Goal: Transaction & Acquisition: Purchase product/service

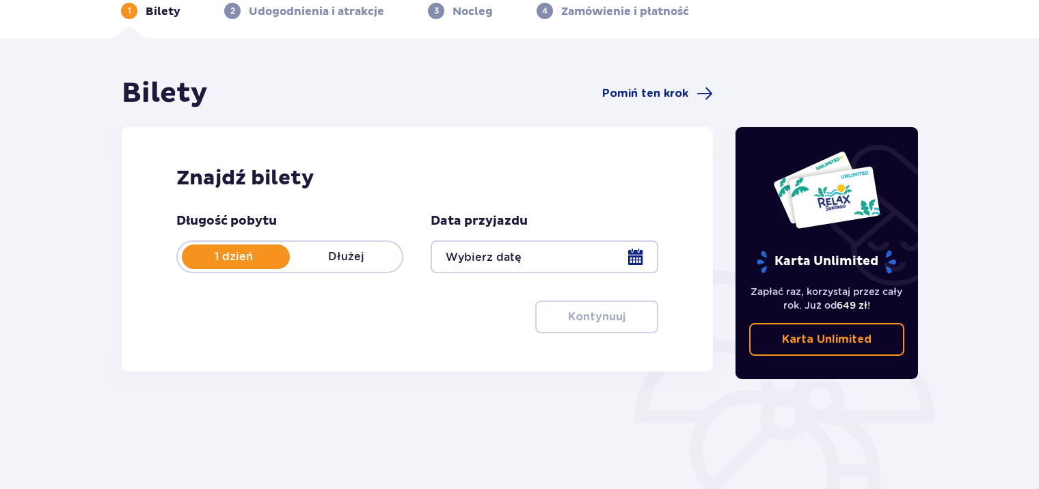
scroll to position [205, 0]
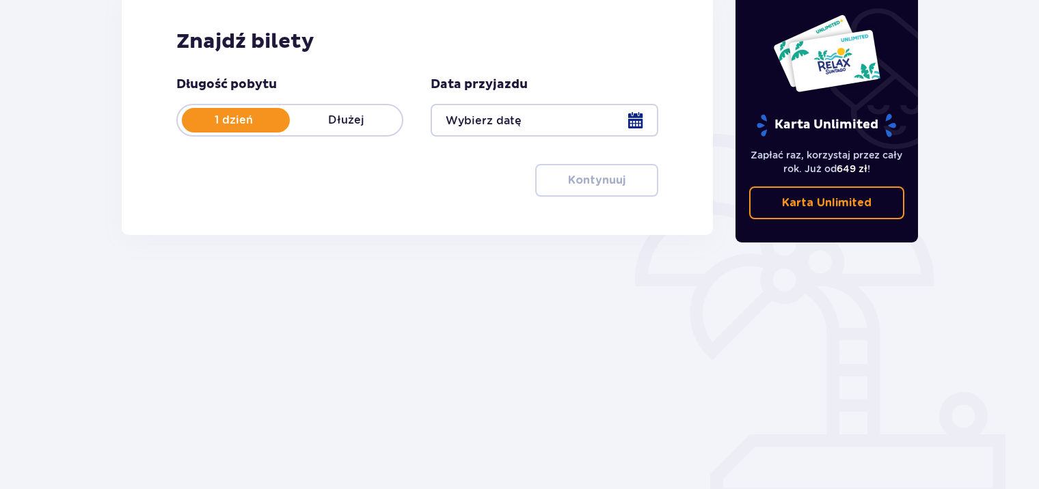
click at [632, 123] on div at bounding box center [544, 120] width 227 height 33
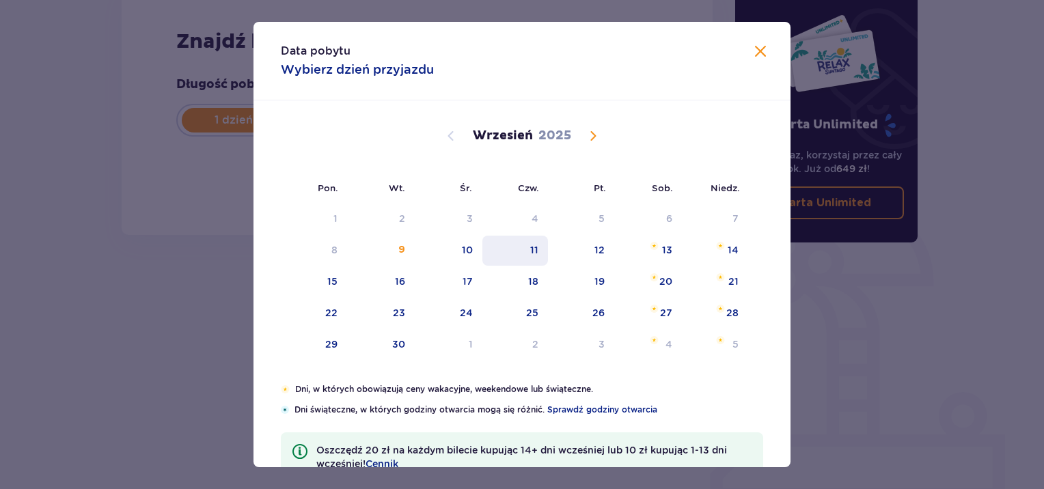
click at [534, 254] on div "11" at bounding box center [534, 250] width 8 height 14
type input "11.09.25"
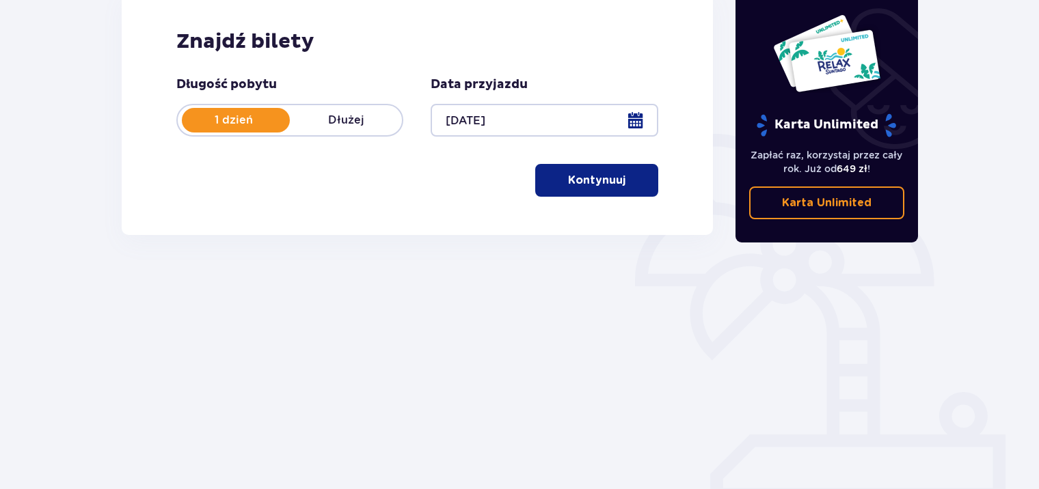
click at [597, 176] on p "Kontynuuj" at bounding box center [596, 180] width 57 height 15
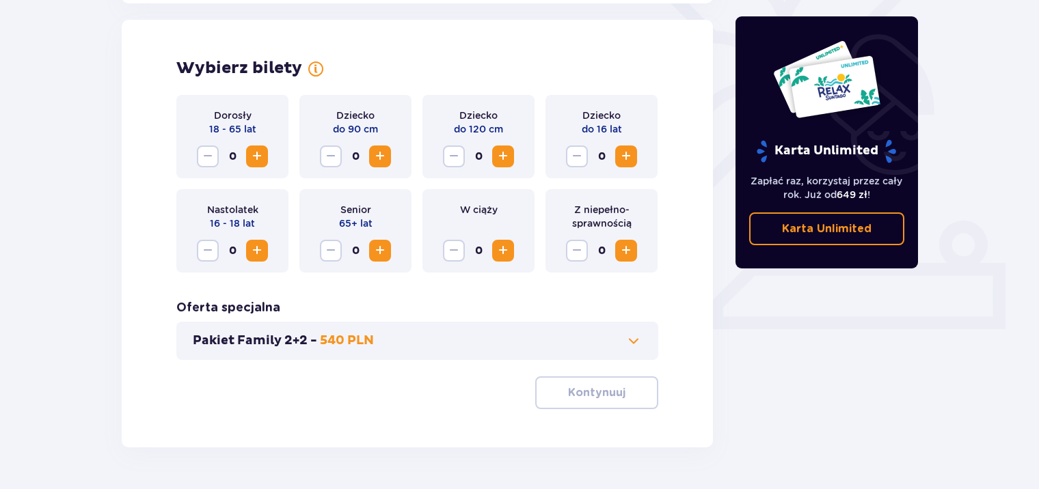
scroll to position [380, 0]
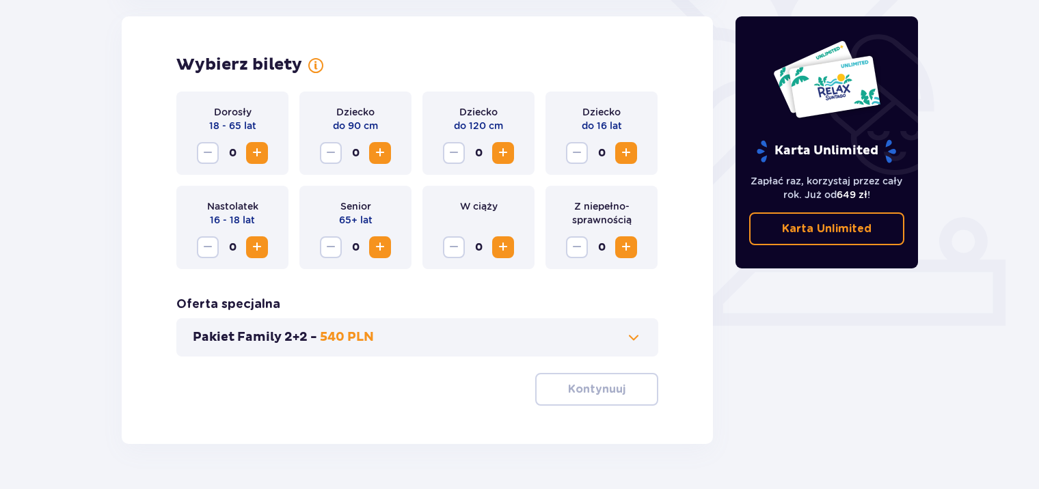
click at [258, 150] on span "Increase" at bounding box center [257, 153] width 16 height 16
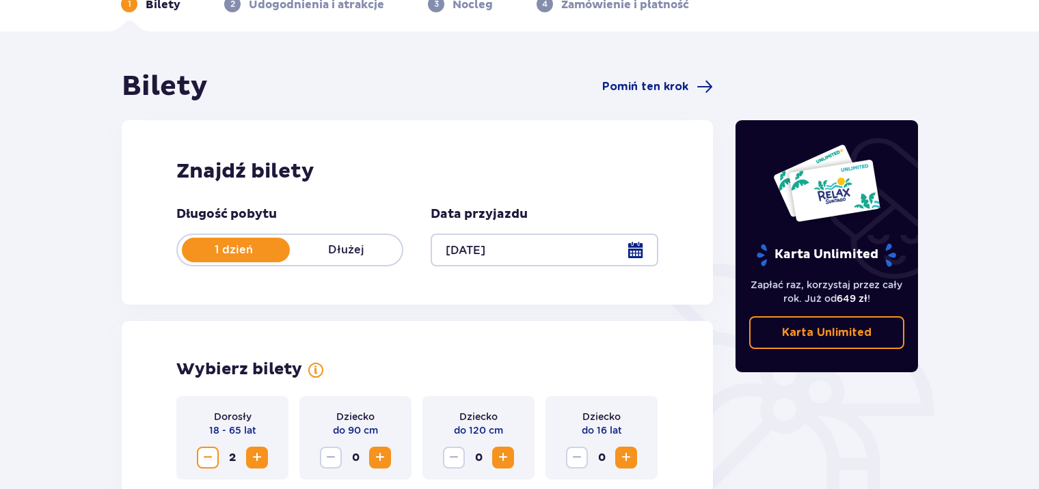
scroll to position [0, 0]
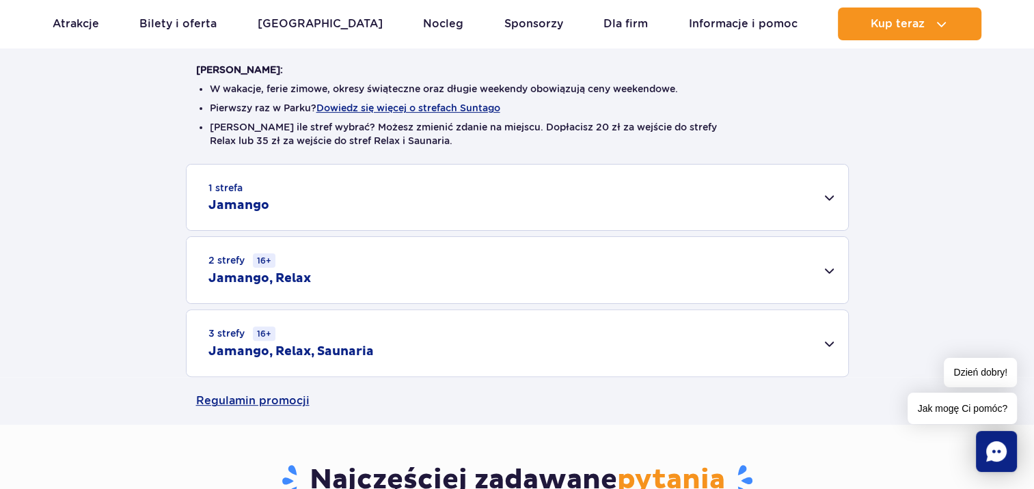
scroll to position [410, 0]
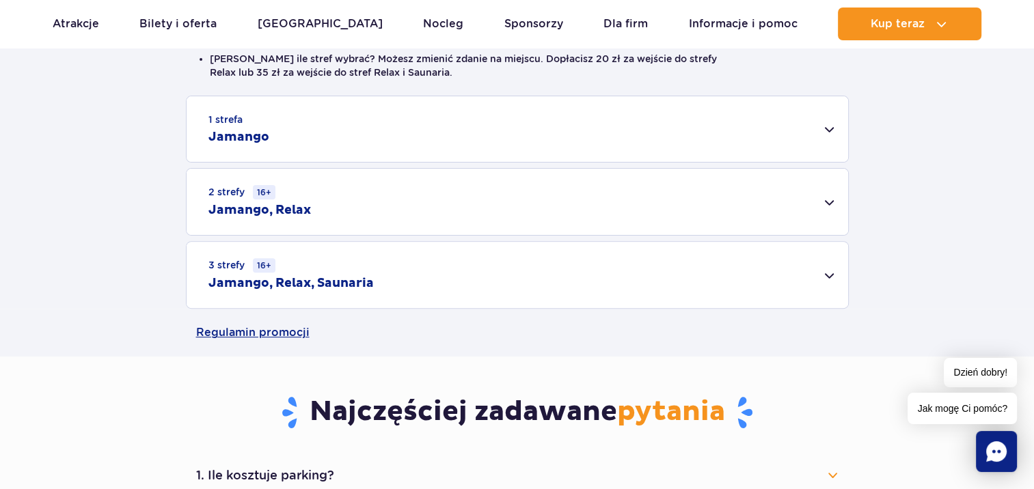
click at [829, 132] on div "1 strefa Jamango" at bounding box center [518, 129] width 662 height 66
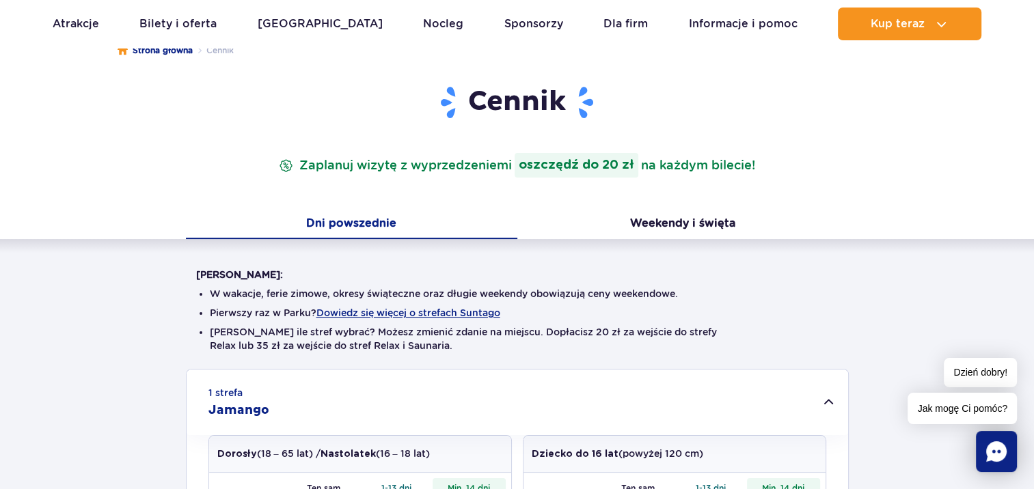
scroll to position [205, 0]
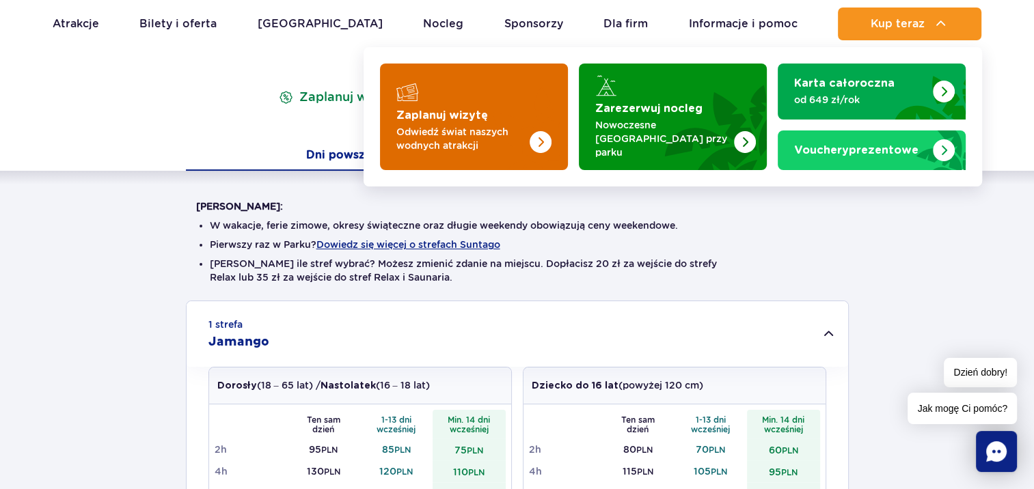
click at [487, 113] on img "Zaplanuj wizytę" at bounding box center [513, 117] width 109 height 107
click at [509, 98] on img "Zaplanuj wizytę" at bounding box center [513, 117] width 109 height 107
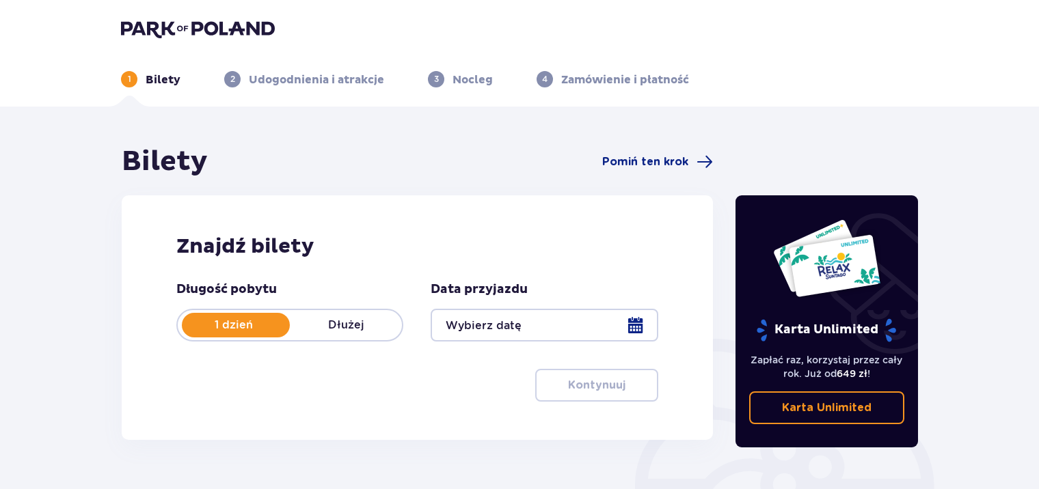
click at [641, 328] on div at bounding box center [544, 325] width 227 height 33
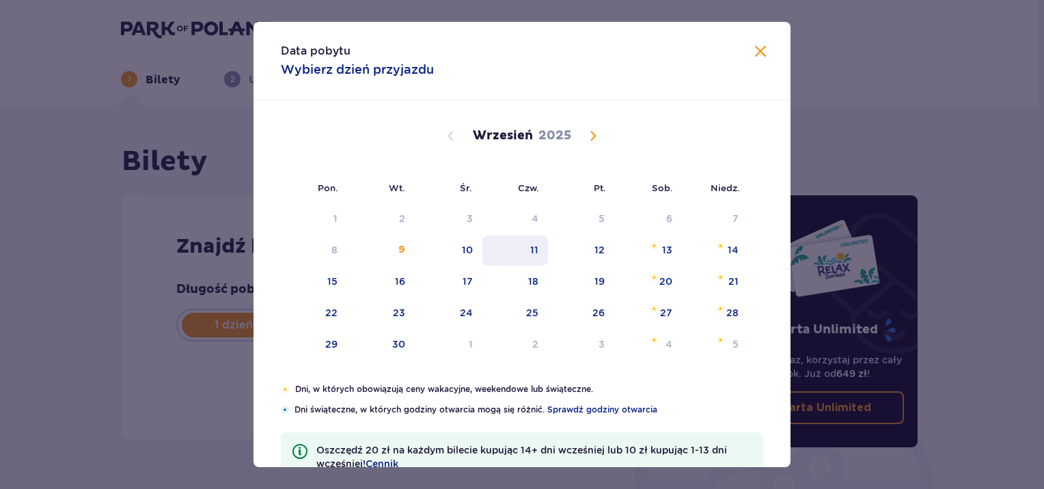
click at [533, 245] on div "11" at bounding box center [534, 250] width 8 height 14
type input "11.09.25"
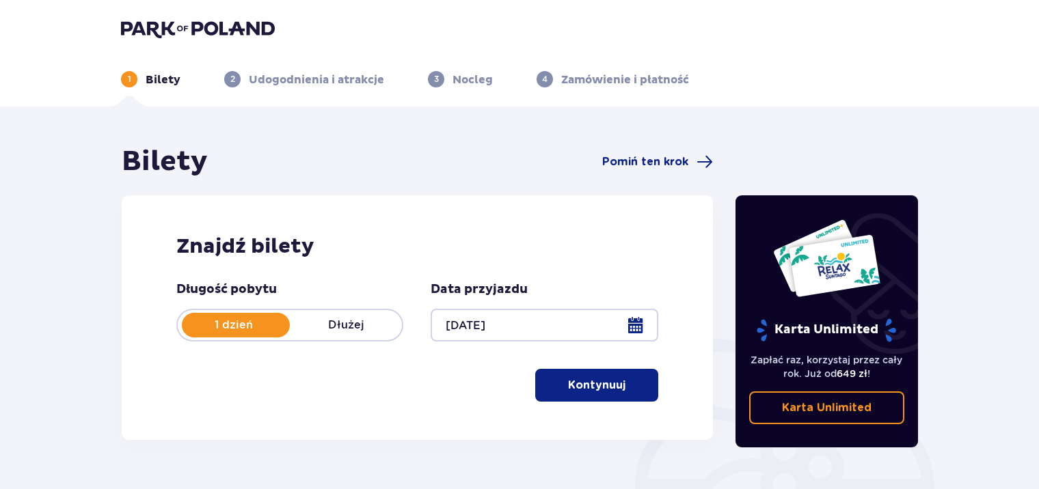
click at [602, 392] on p "Kontynuuj" at bounding box center [596, 385] width 57 height 15
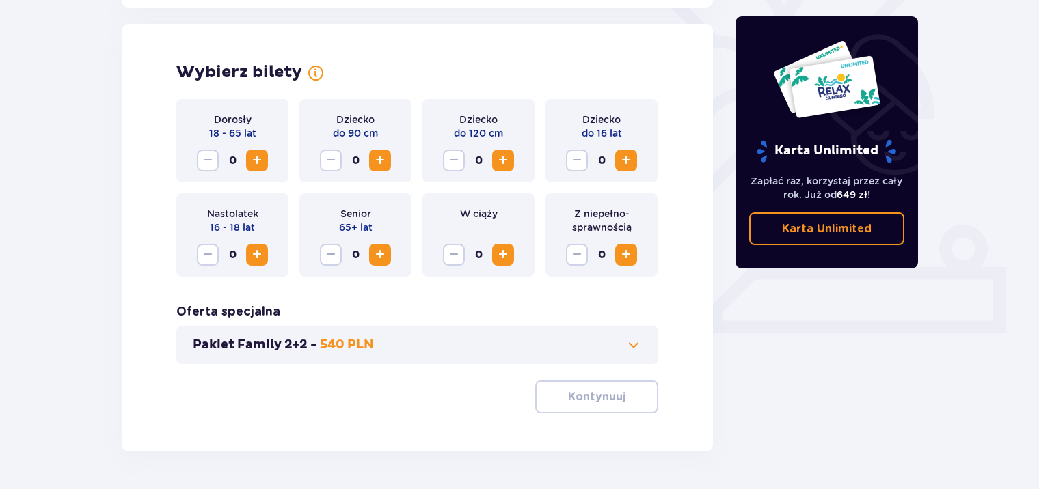
scroll to position [380, 0]
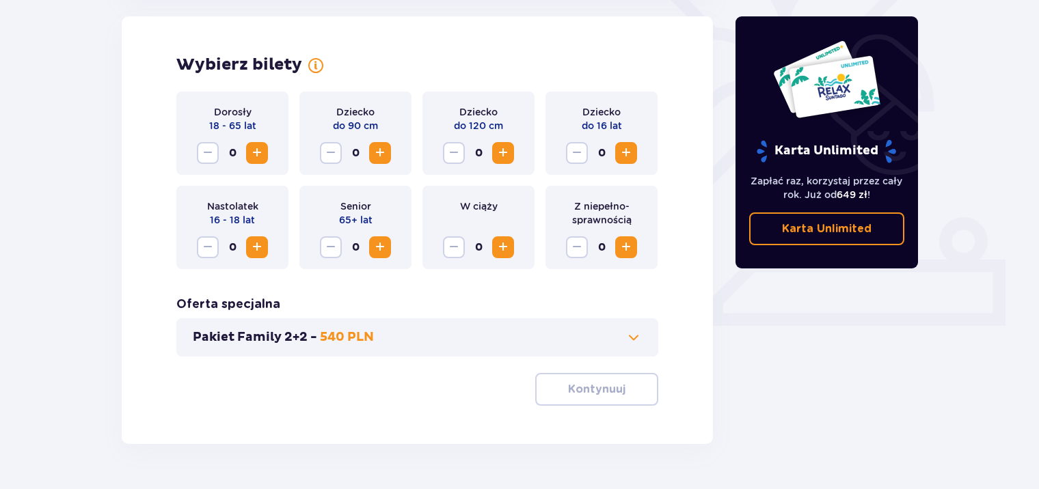
click at [251, 149] on span "Increase" at bounding box center [257, 153] width 16 height 16
click at [528, 158] on div "Dziecko do 120 cm 0" at bounding box center [478, 133] width 112 height 83
click at [494, 297] on div "Oferta specjalna Pakiet Family 2+2 - 540 PLN" at bounding box center [417, 327] width 482 height 60
click at [636, 342] on span at bounding box center [633, 337] width 16 height 16
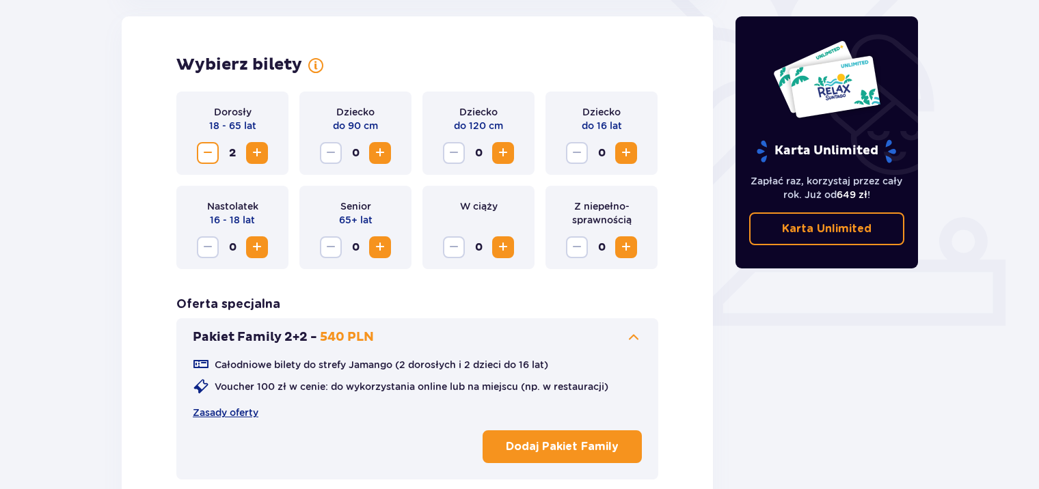
click at [636, 342] on span at bounding box center [633, 337] width 16 height 16
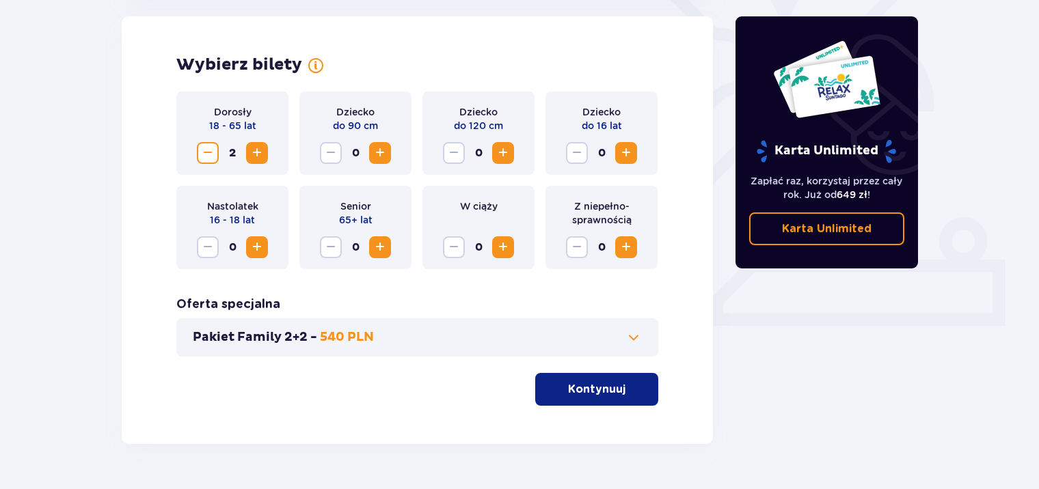
click at [503, 161] on button "Increase" at bounding box center [503, 153] width 22 height 22
click at [632, 157] on span "Increase" at bounding box center [626, 153] width 16 height 16
click at [617, 393] on button "Kontynuuj" at bounding box center [596, 389] width 123 height 33
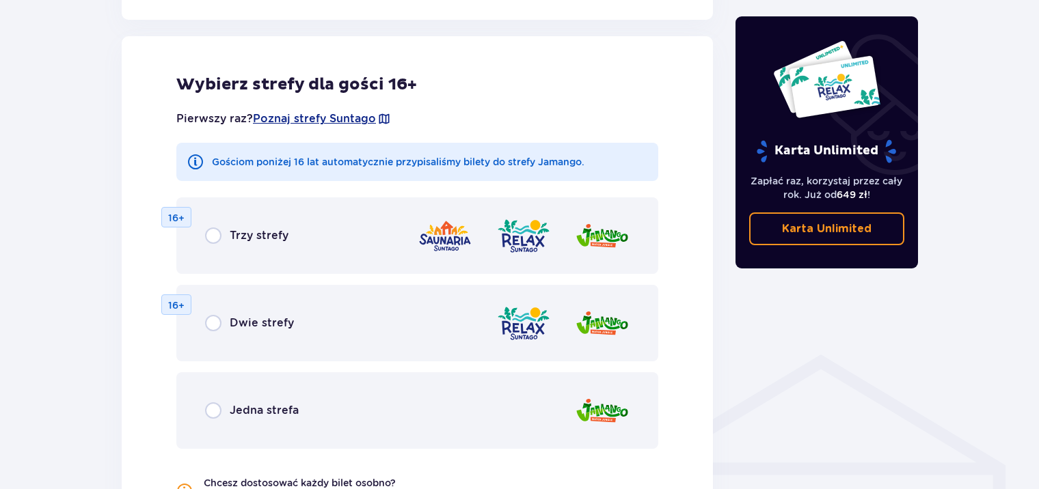
scroll to position [759, 0]
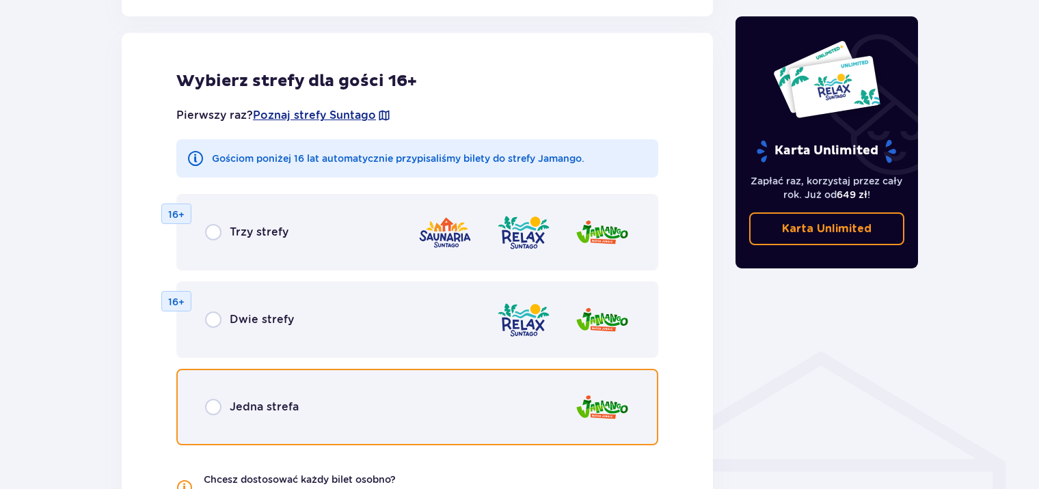
click at [215, 409] on input "radio" at bounding box center [213, 407] width 16 height 16
radio input "true"
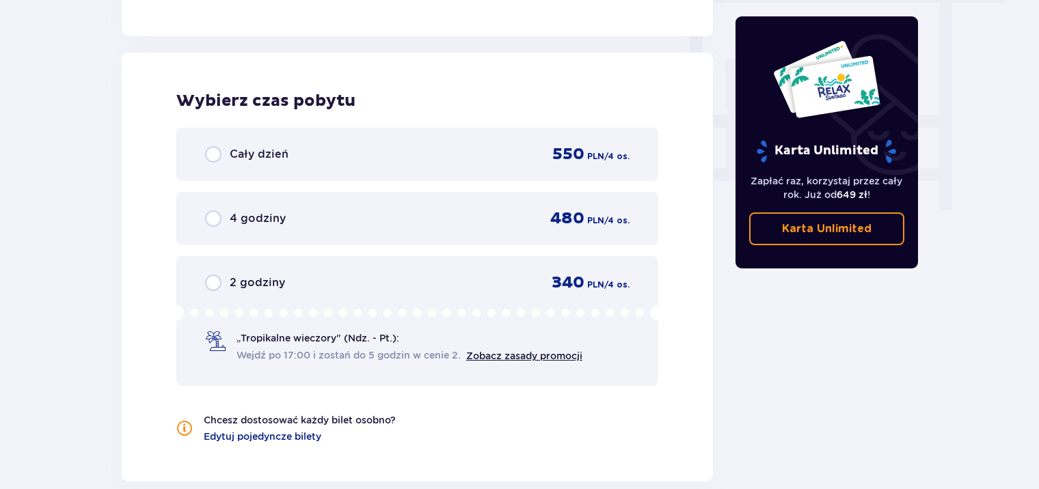
scroll to position [1284, 0]
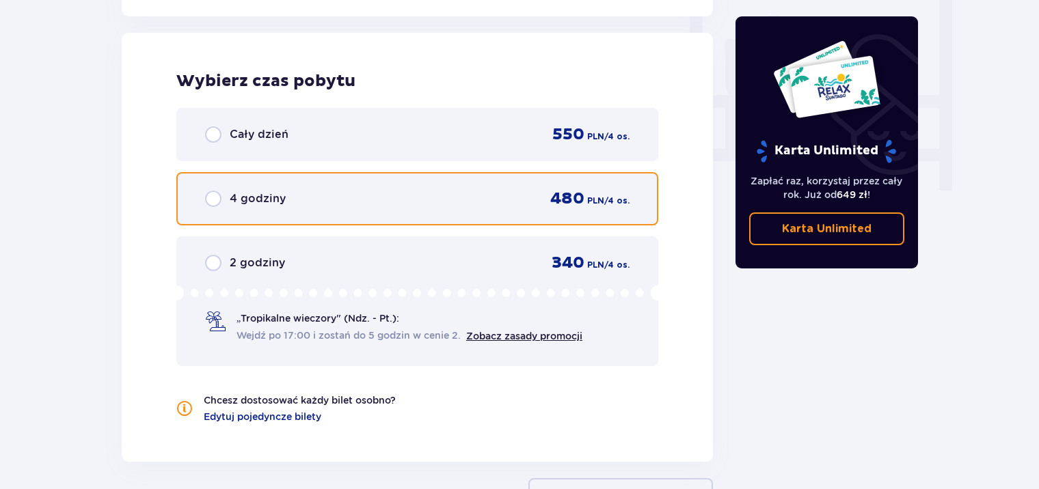
click at [212, 197] on input "radio" at bounding box center [213, 199] width 16 height 16
radio input "true"
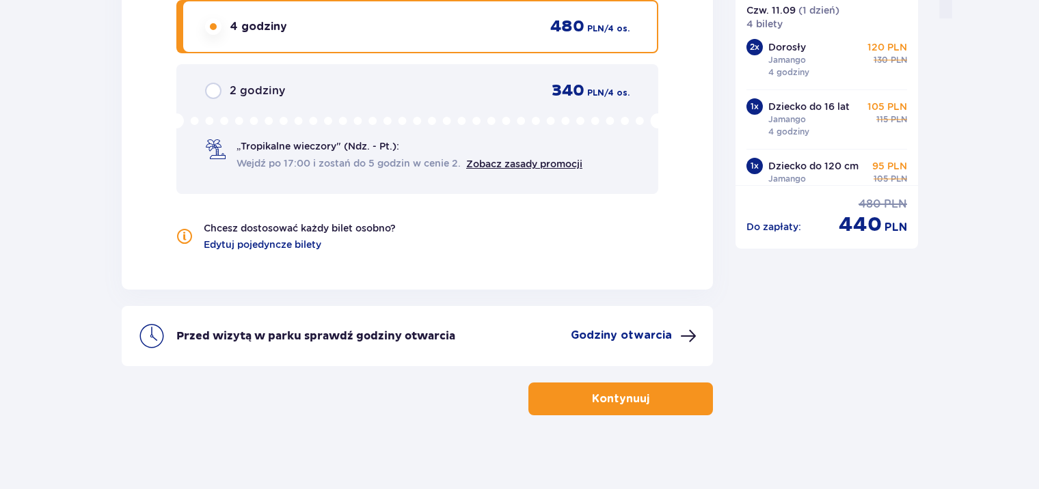
scroll to position [1425, 0]
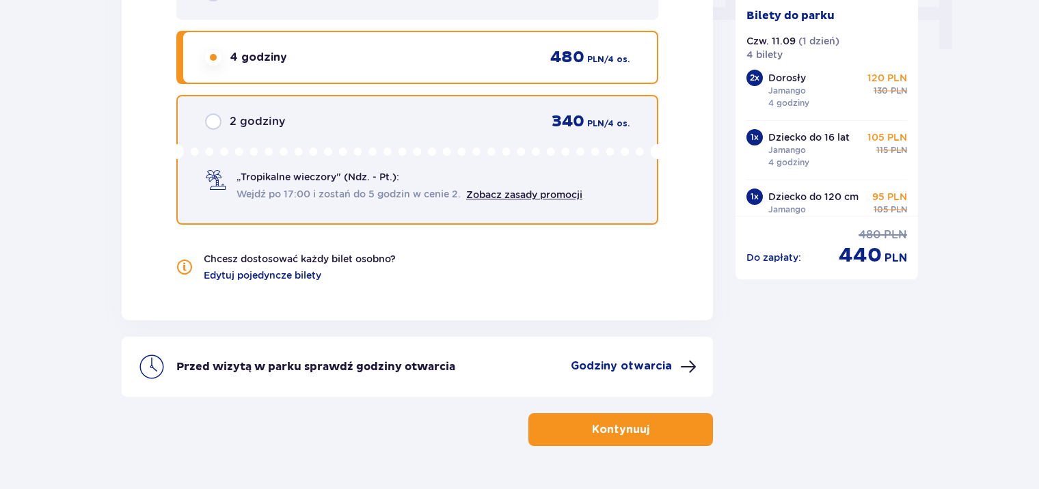
click at [213, 118] on input "radio" at bounding box center [213, 121] width 16 height 16
radio input "true"
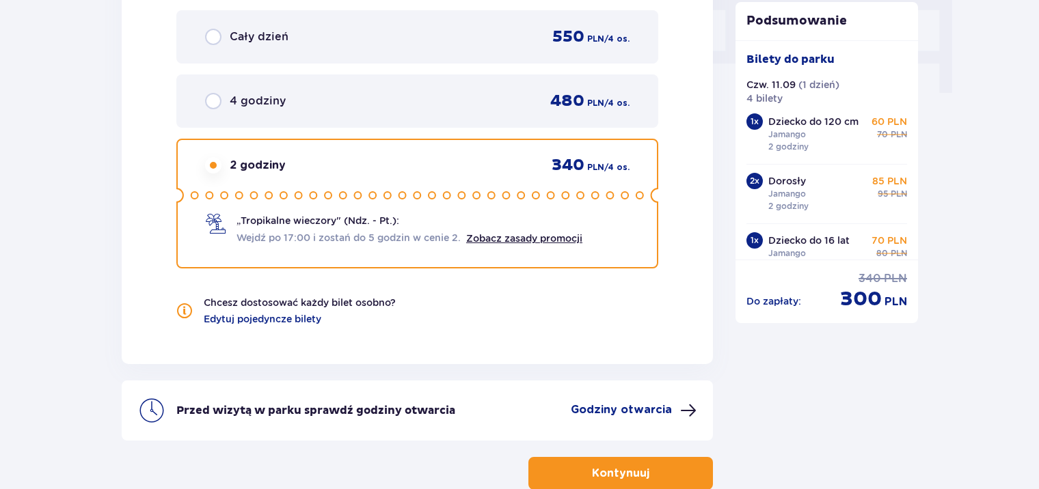
scroll to position [1338, 0]
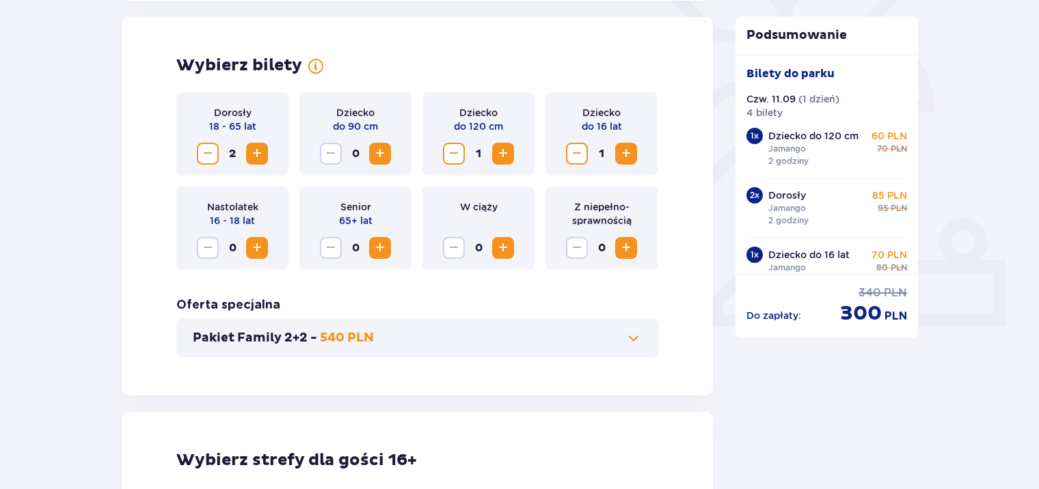
scroll to position [394, 0]
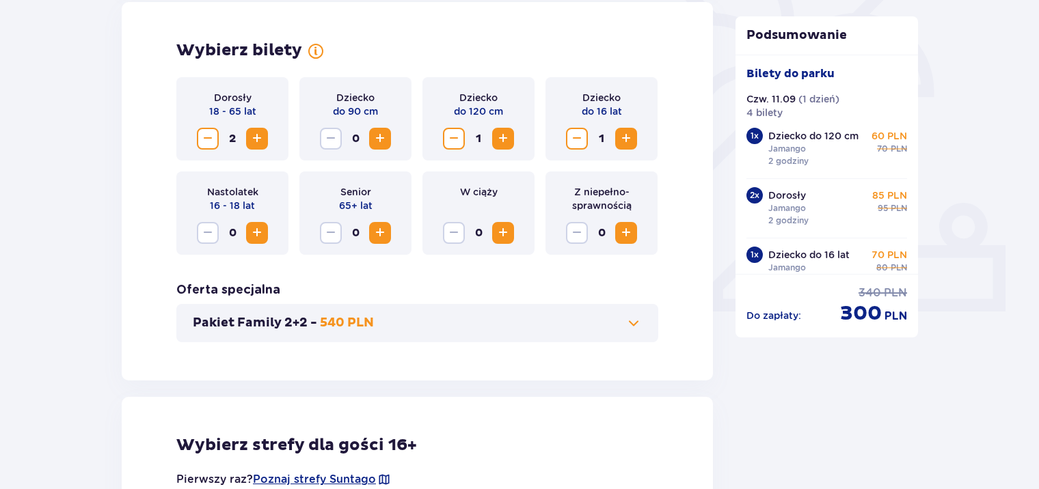
click at [455, 137] on span "Decrease" at bounding box center [454, 139] width 16 height 16
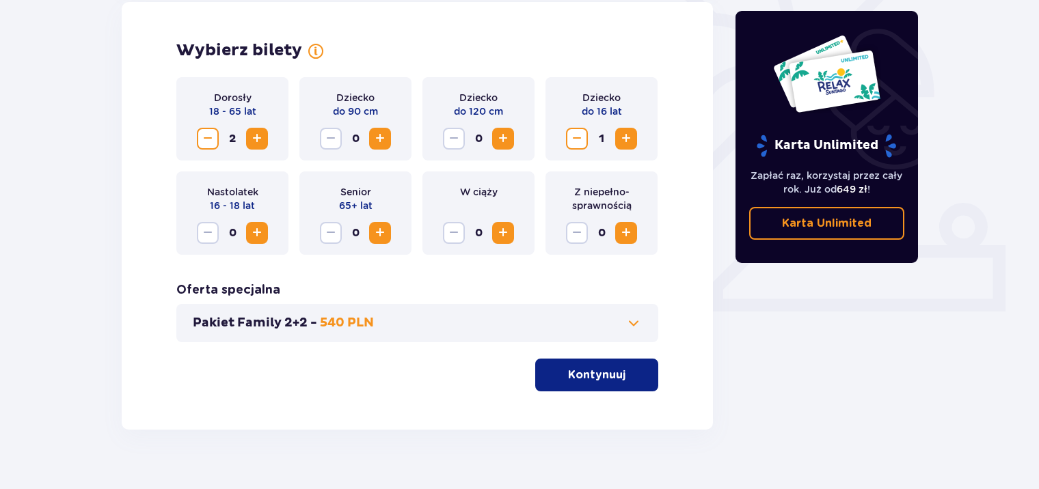
click at [627, 139] on span "Increase" at bounding box center [626, 139] width 16 height 16
click at [612, 373] on p "Kontynuuj" at bounding box center [596, 375] width 57 height 15
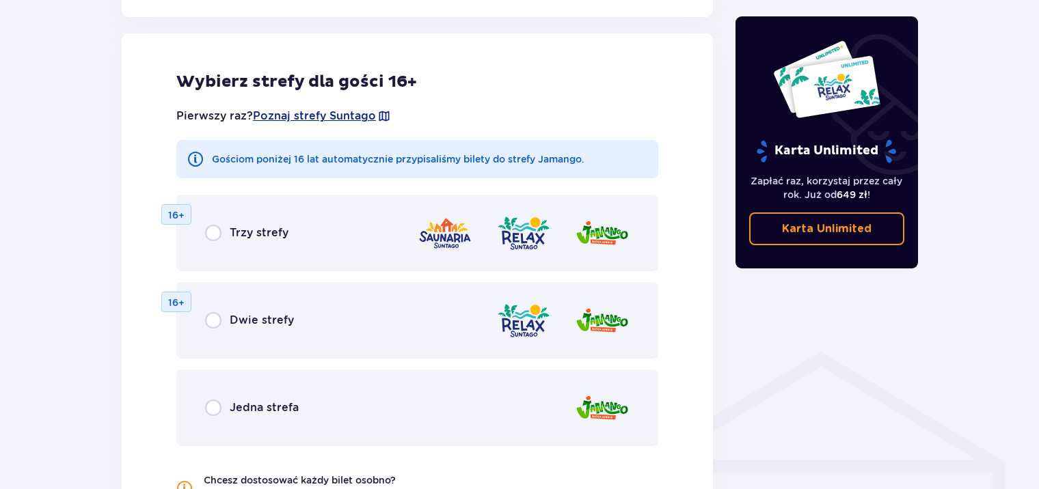
scroll to position [759, 0]
click at [251, 403] on p "Jedna strefa" at bounding box center [264, 407] width 69 height 15
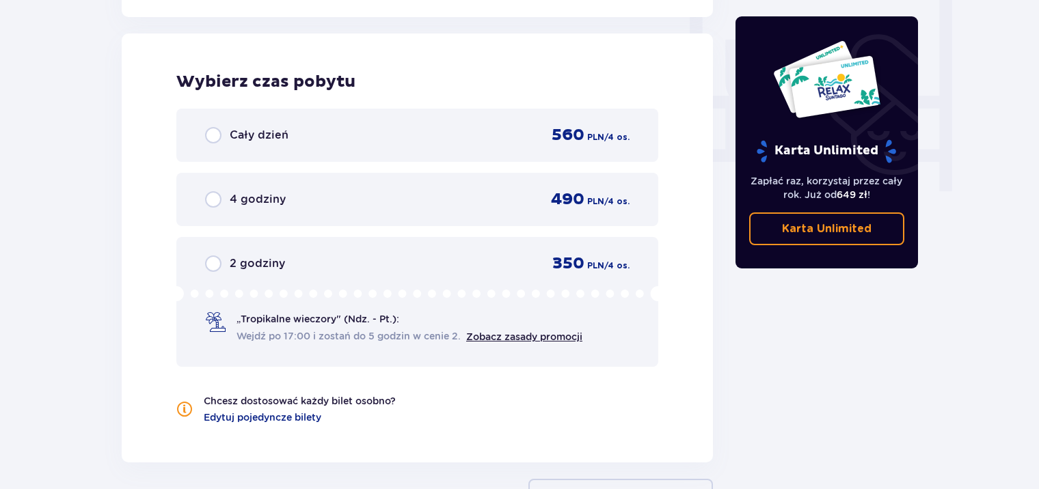
scroll to position [1284, 0]
click at [251, 259] on p "2 godziny" at bounding box center [257, 263] width 55 height 15
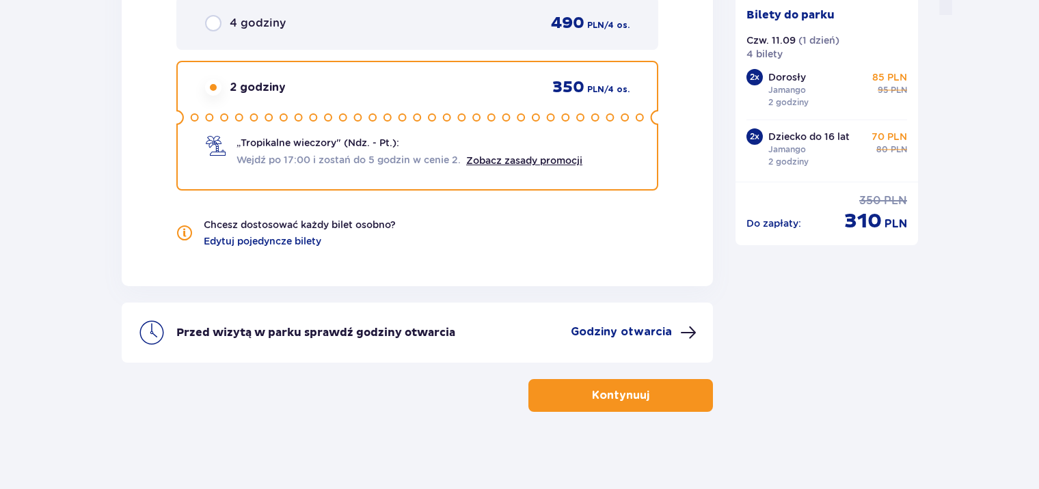
scroll to position [1463, 0]
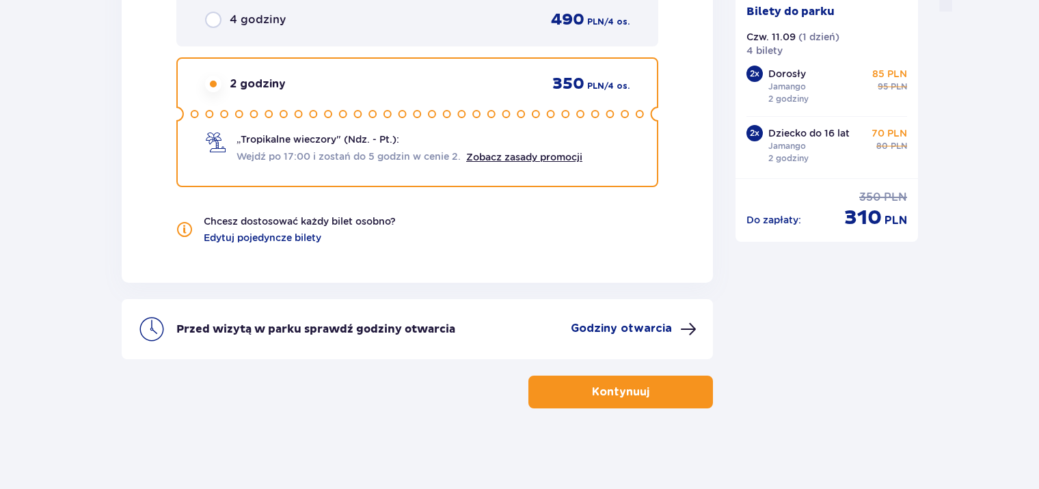
click at [619, 393] on p "Kontynuuj" at bounding box center [620, 392] width 57 height 15
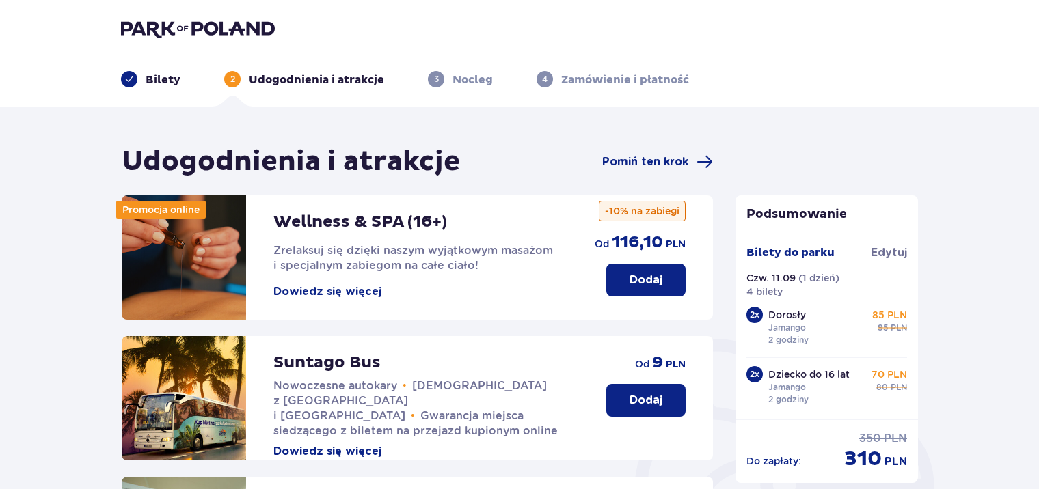
drag, startPoint x: 1038, startPoint y: 131, endPoint x: 1038, endPoint y: 208, distance: 77.2
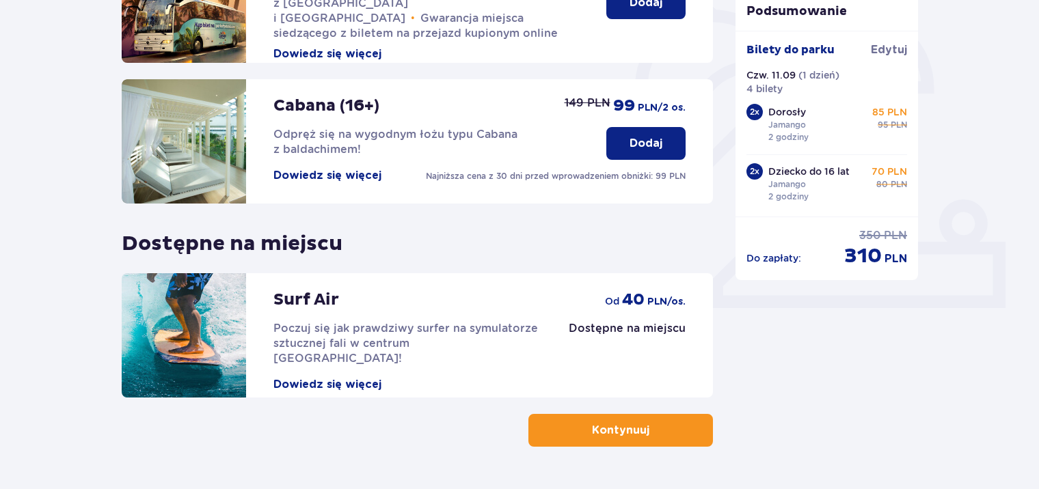
scroll to position [437, 0]
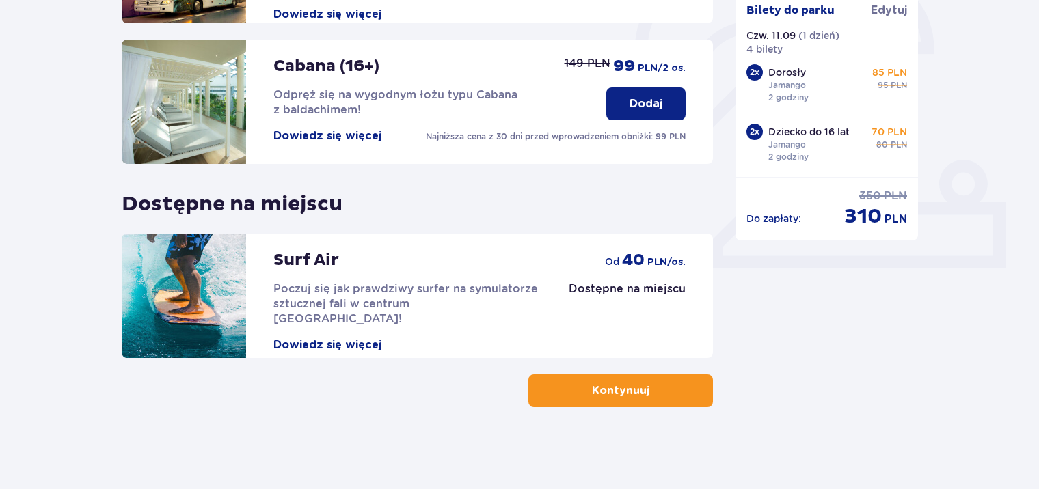
click at [659, 391] on span "button" at bounding box center [652, 391] width 16 height 16
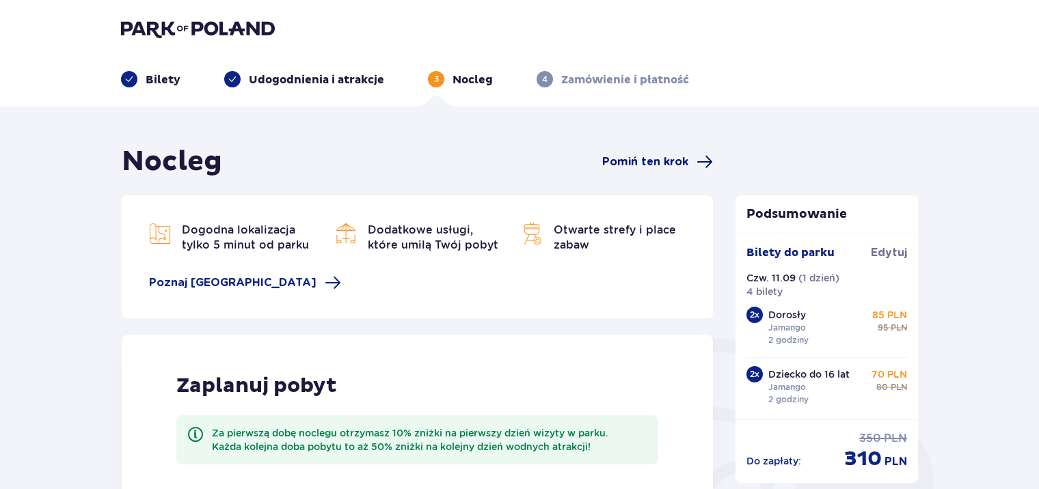
click at [658, 164] on span "Pomiń ten krok" at bounding box center [645, 161] width 86 height 15
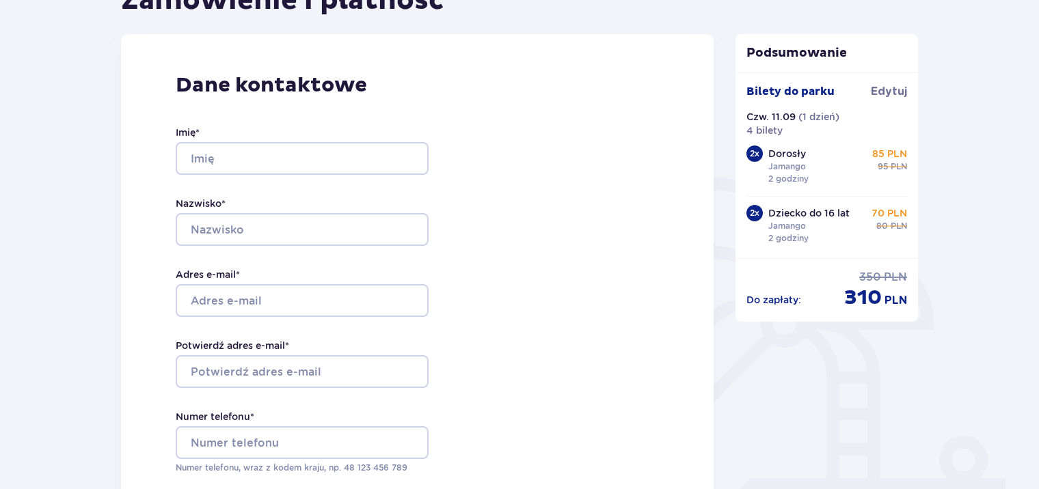
scroll to position [156, 0]
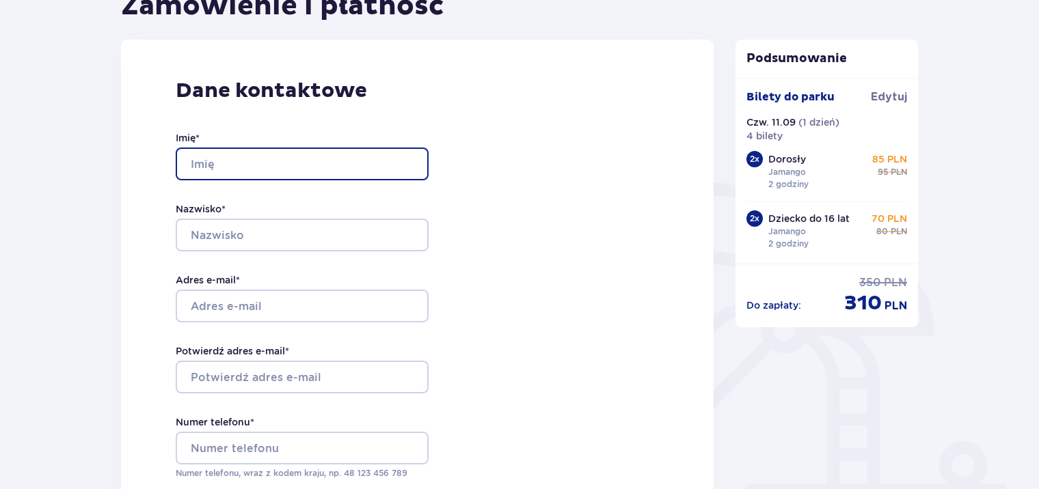
click at [229, 163] on input "Imię *" at bounding box center [302, 164] width 253 height 33
type input "s"
type input "Sylwia"
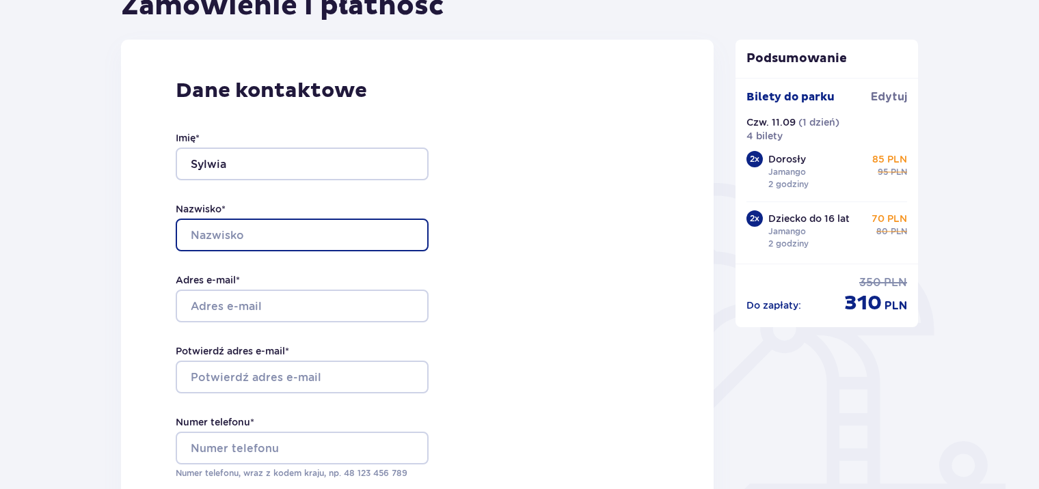
click at [257, 239] on input "Nazwisko *" at bounding box center [302, 235] width 253 height 33
type input "M"
type input "Góras"
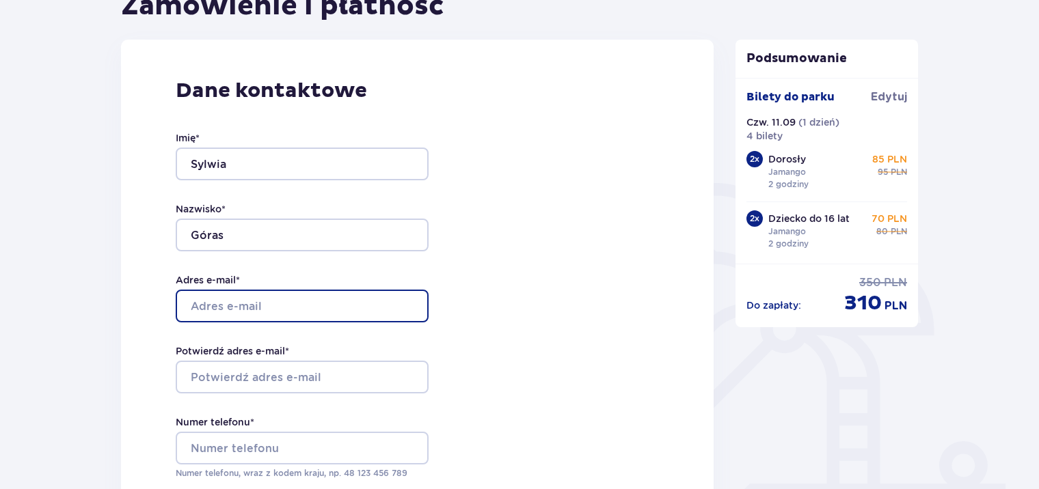
click at [233, 300] on input "Adres e-mail *" at bounding box center [302, 306] width 253 height 33
type input "murawska.sylwia@gmail.com"
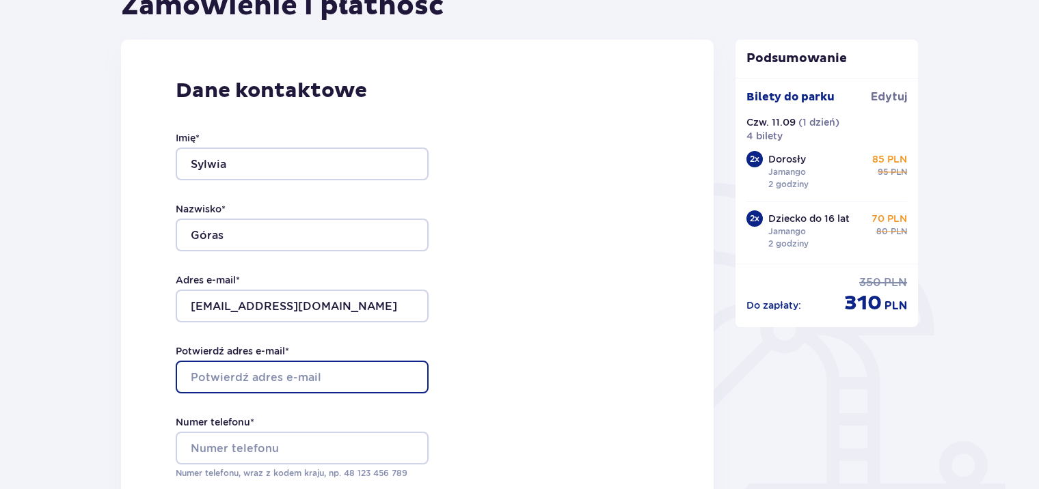
type input "murawska.sylwia@gmail.com"
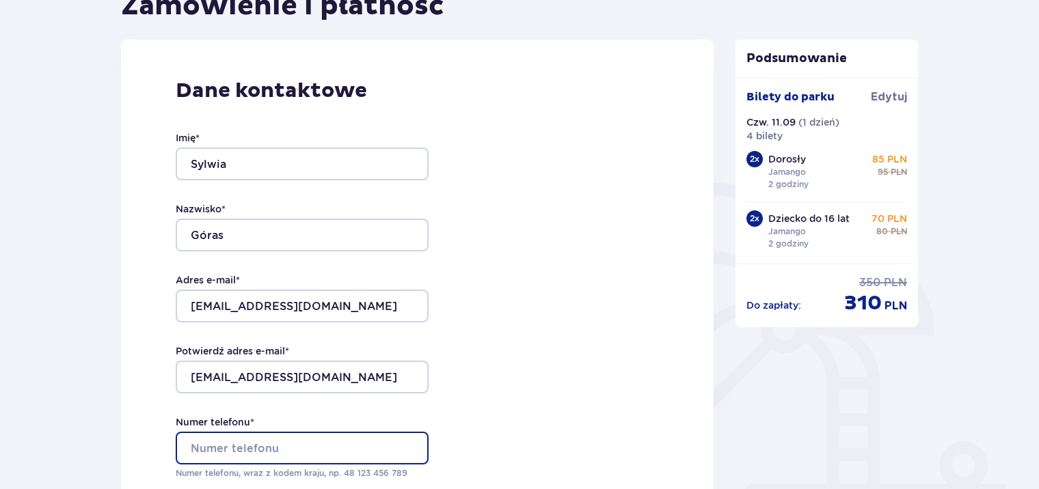
click at [261, 449] on input "Numer telefonu *" at bounding box center [302, 448] width 253 height 33
type input "5"
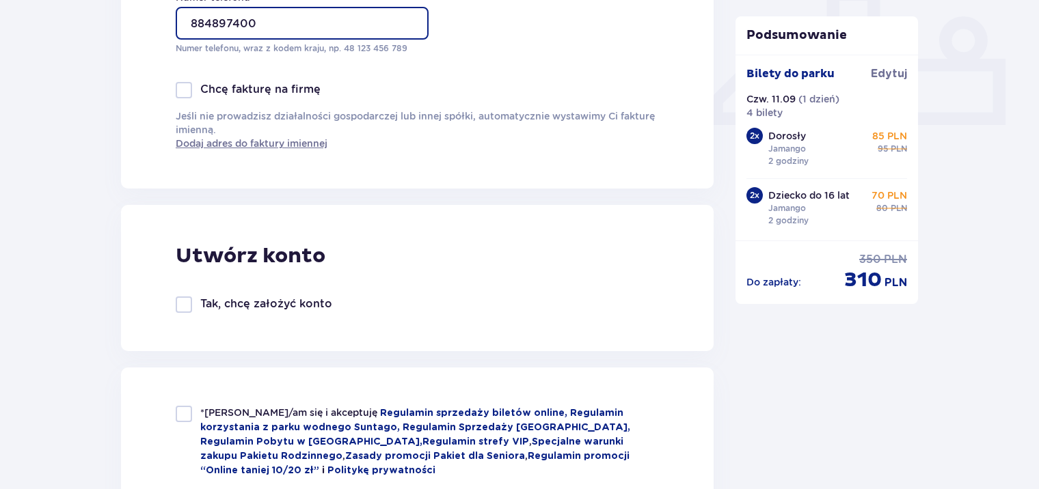
scroll to position [583, 0]
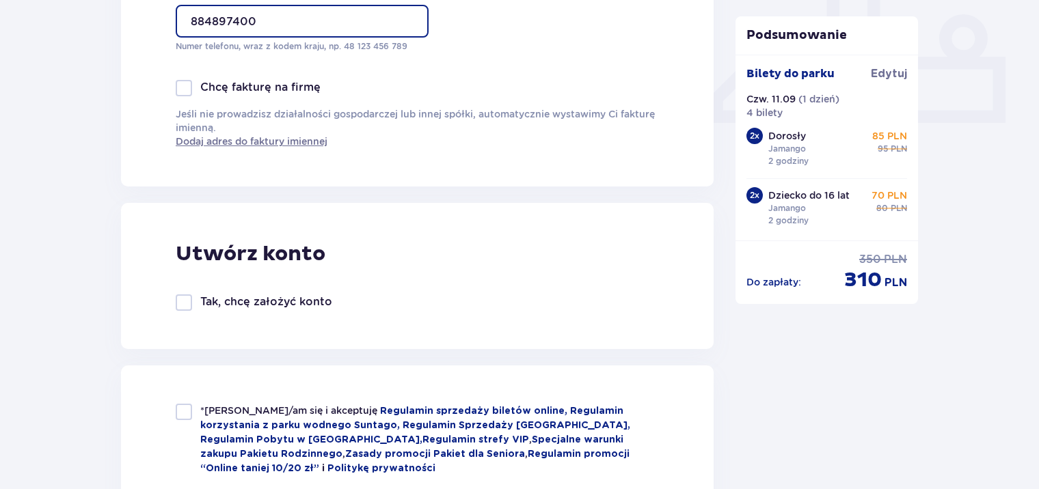
type input "884897400"
click at [189, 415] on div at bounding box center [184, 412] width 16 height 16
checkbox input "true"
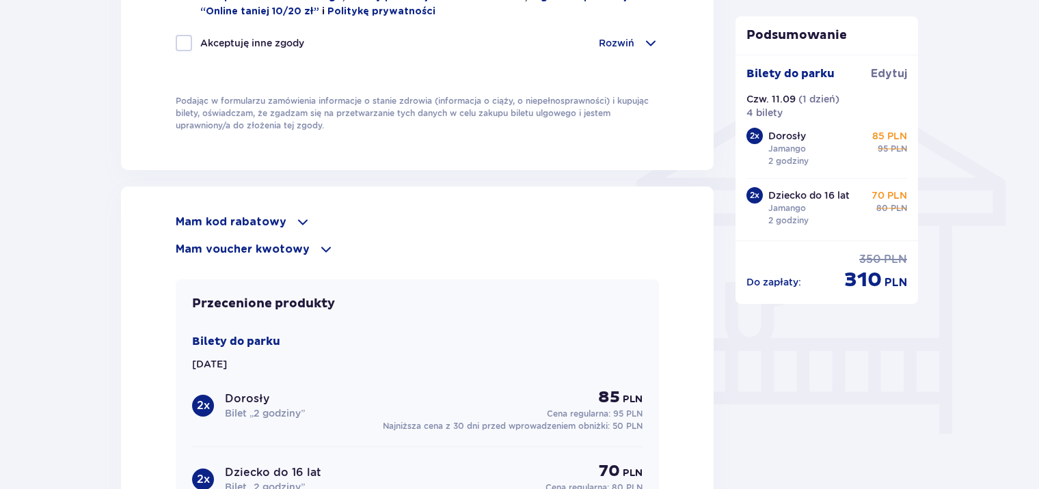
scroll to position [1083, 0]
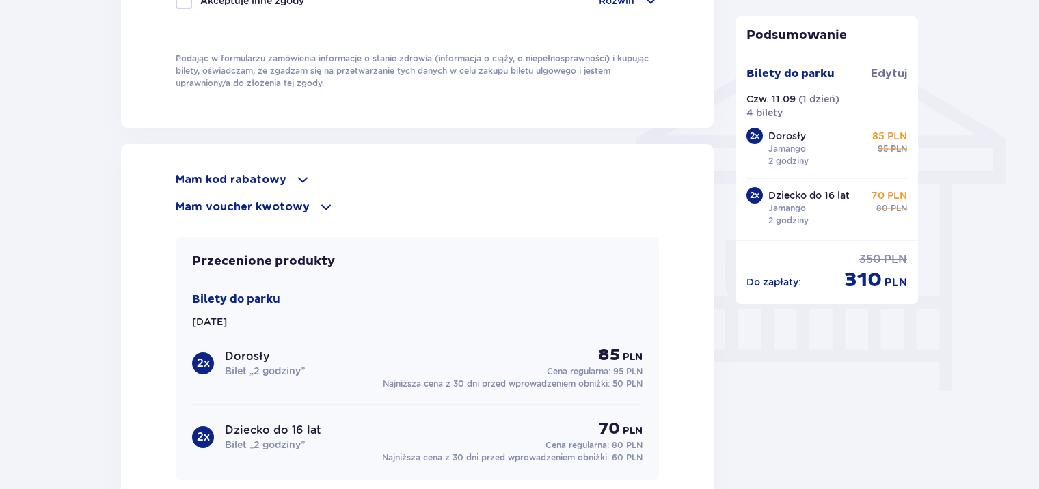
click at [322, 202] on span at bounding box center [326, 207] width 16 height 16
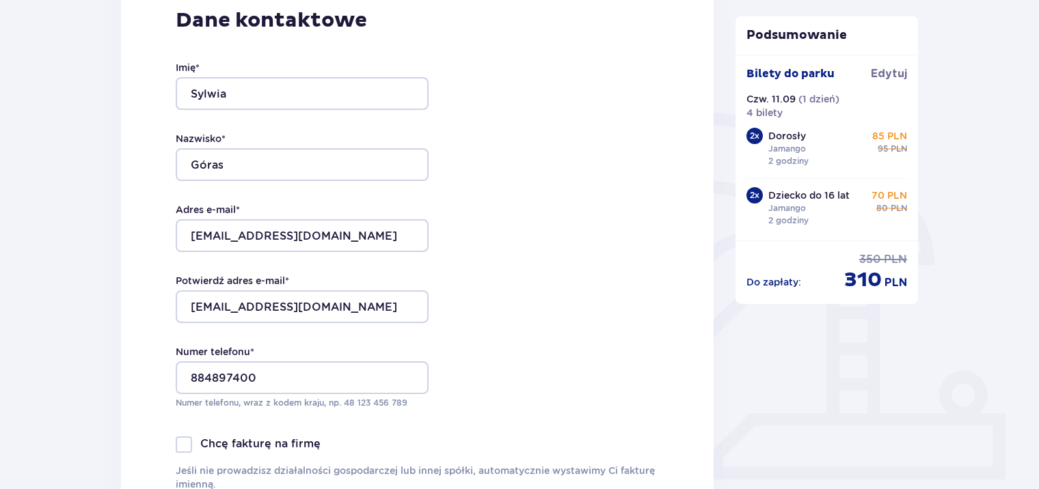
scroll to position [0, 0]
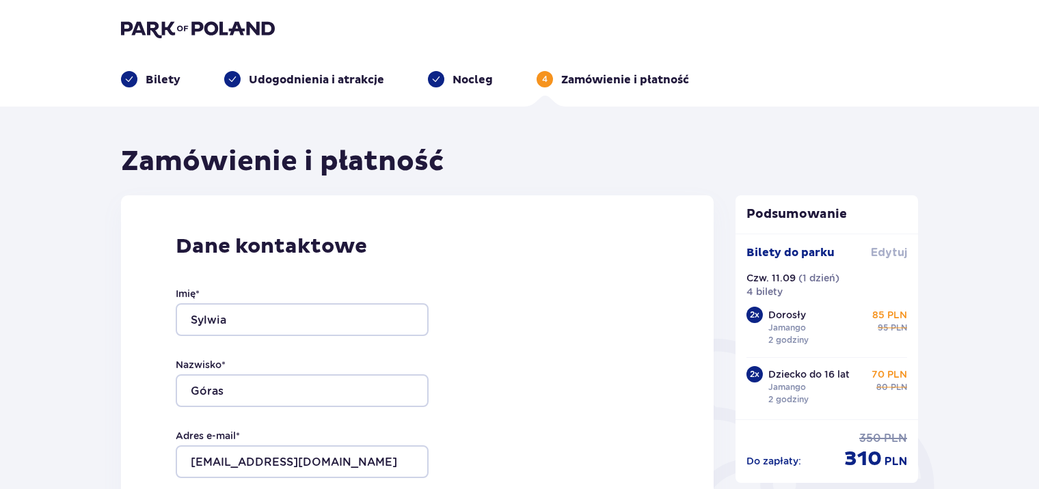
click at [887, 254] on span "Edytuj" at bounding box center [889, 252] width 36 height 15
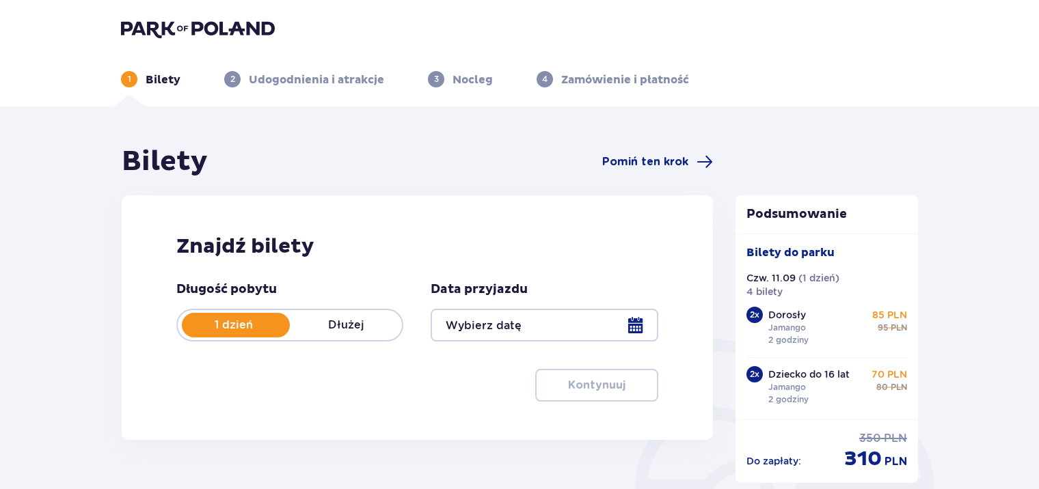
type input "11.09.25"
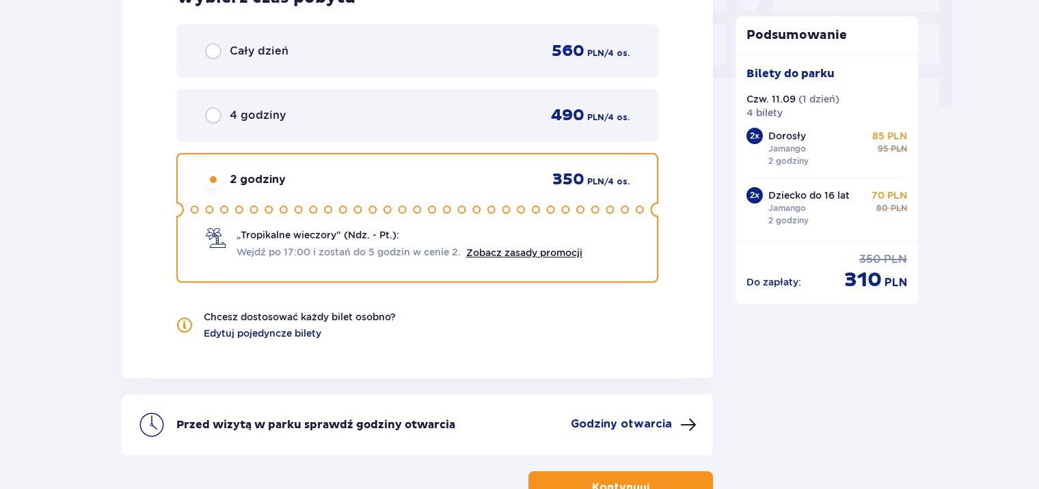
scroll to position [1463, 0]
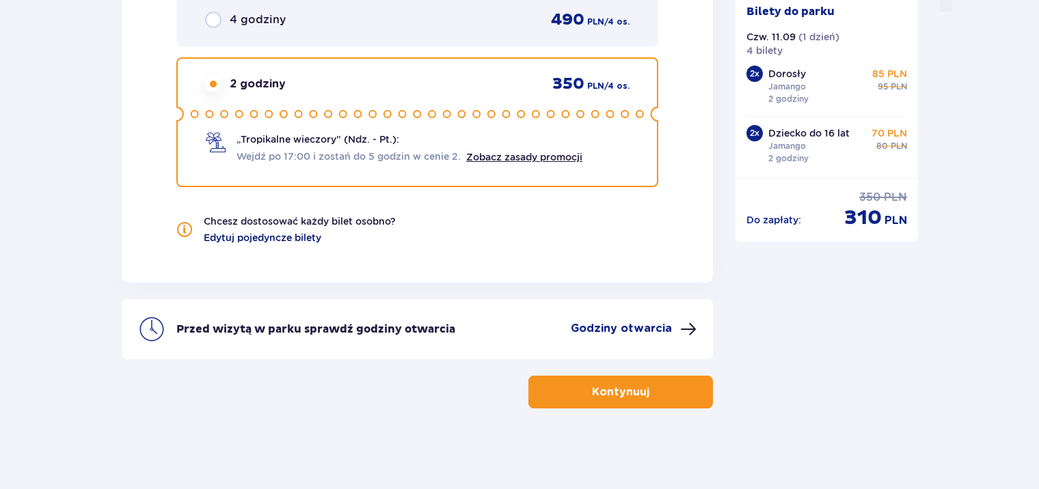
click at [286, 241] on span "Edytuj pojedyncze bilety" at bounding box center [263, 238] width 118 height 14
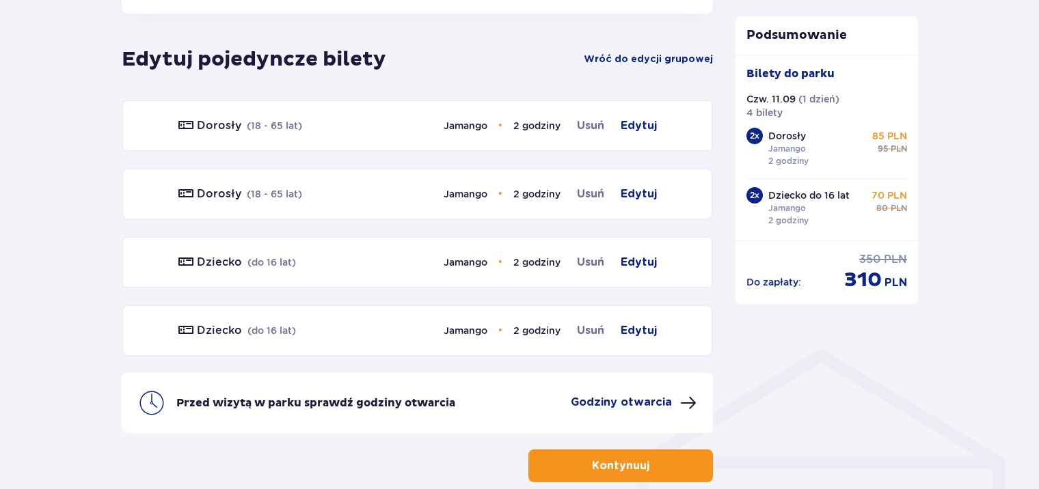
scroll to position [759, 0]
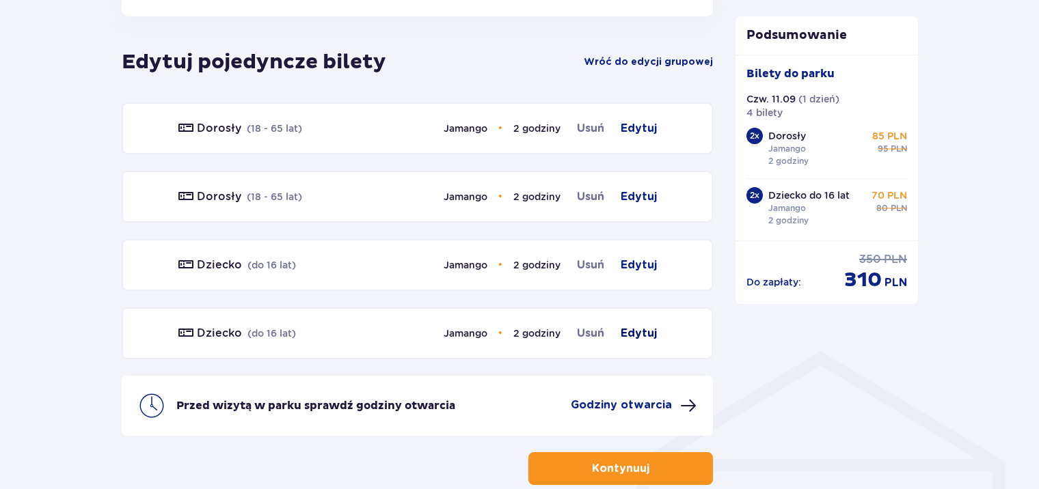
click at [635, 329] on span "Edytuj" at bounding box center [639, 333] width 36 height 16
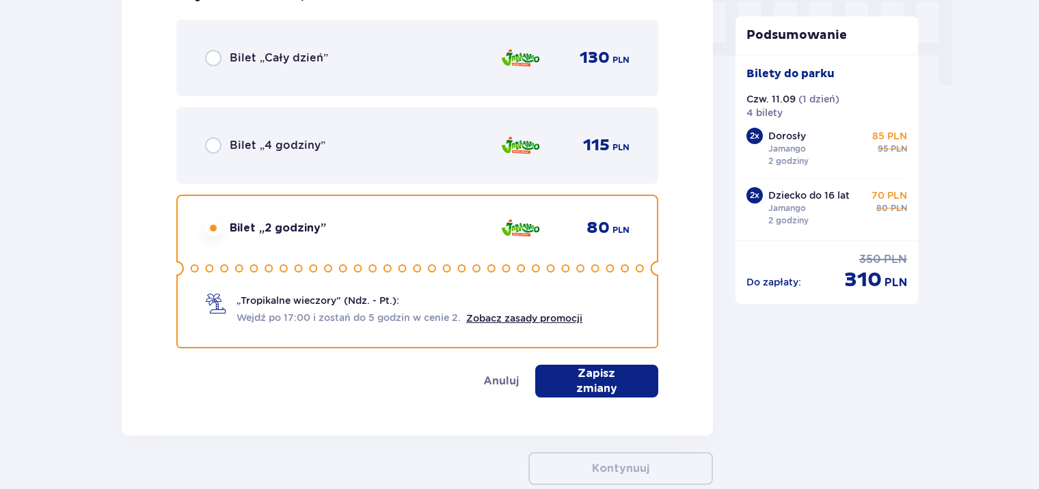
scroll to position [911, 0]
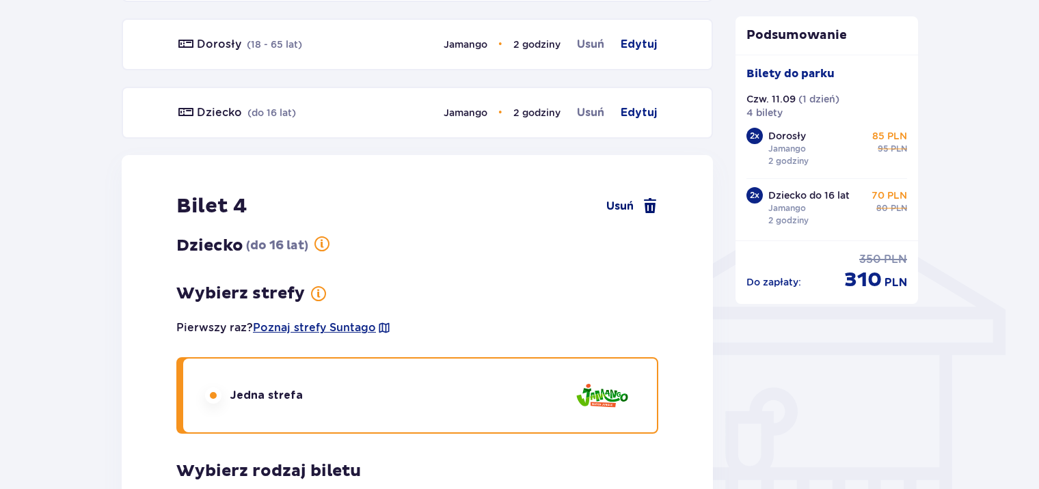
click at [615, 206] on span "Usuń" at bounding box center [619, 206] width 27 height 16
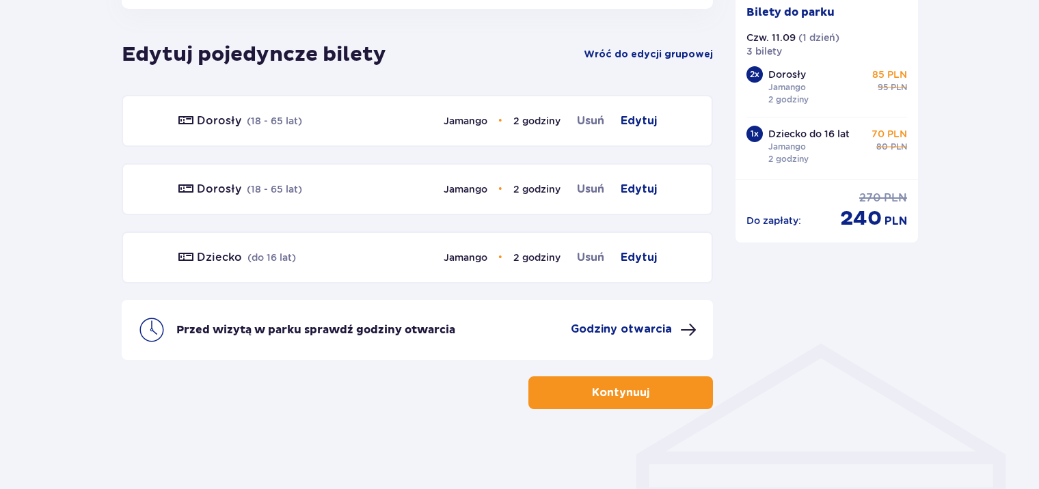
scroll to position [630, 0]
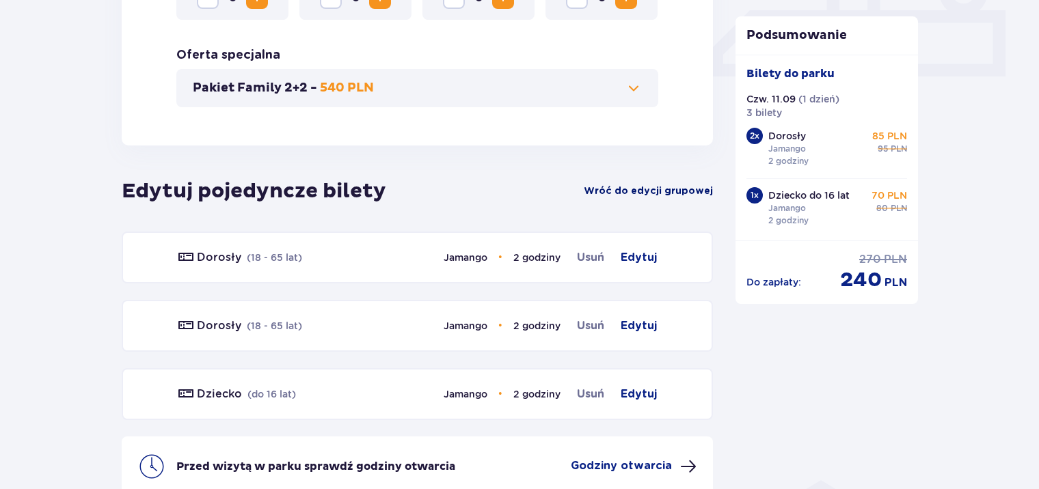
click at [611, 188] on span "Wróć do edycji grupowej" at bounding box center [648, 192] width 129 height 14
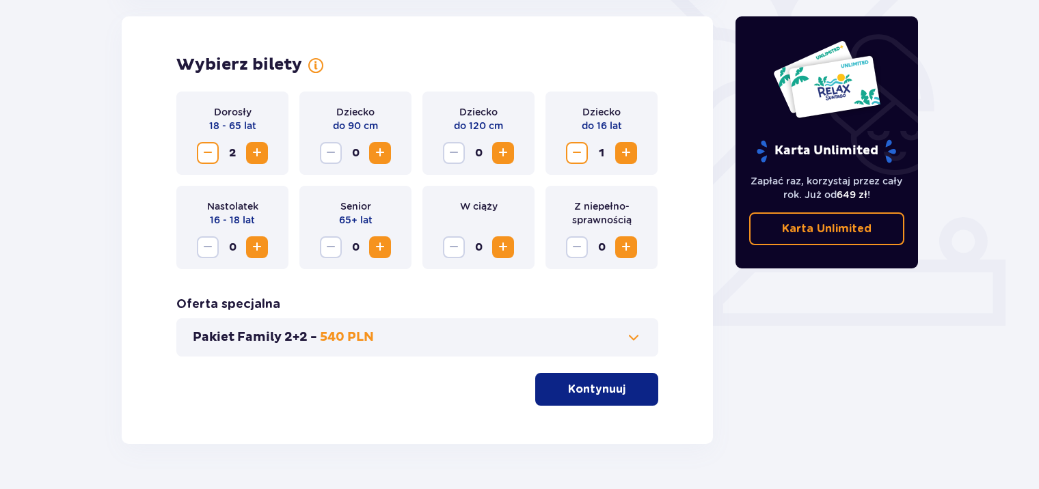
scroll to position [380, 0]
click at [504, 150] on span "Increase" at bounding box center [503, 153] width 16 height 16
click at [578, 391] on p "Kontynuuj" at bounding box center [596, 389] width 57 height 15
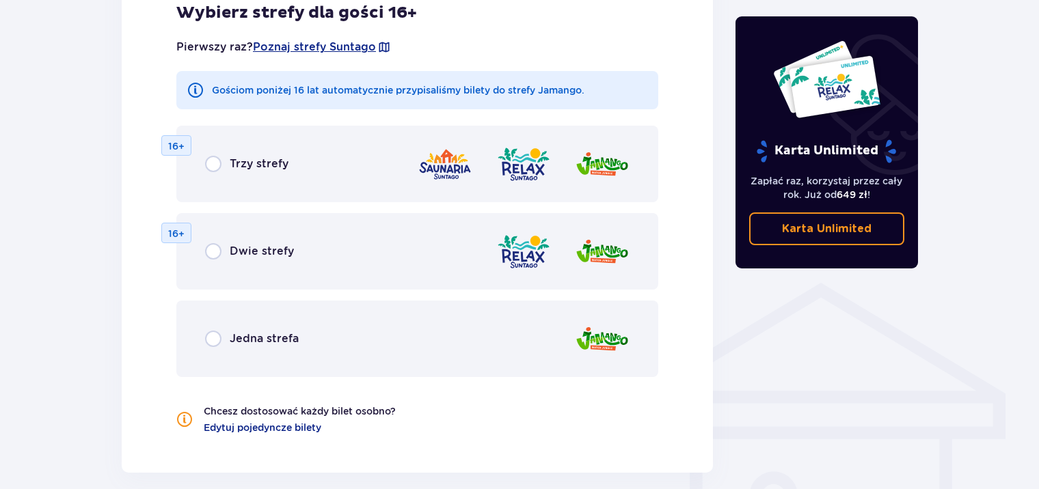
scroll to position [942, 0]
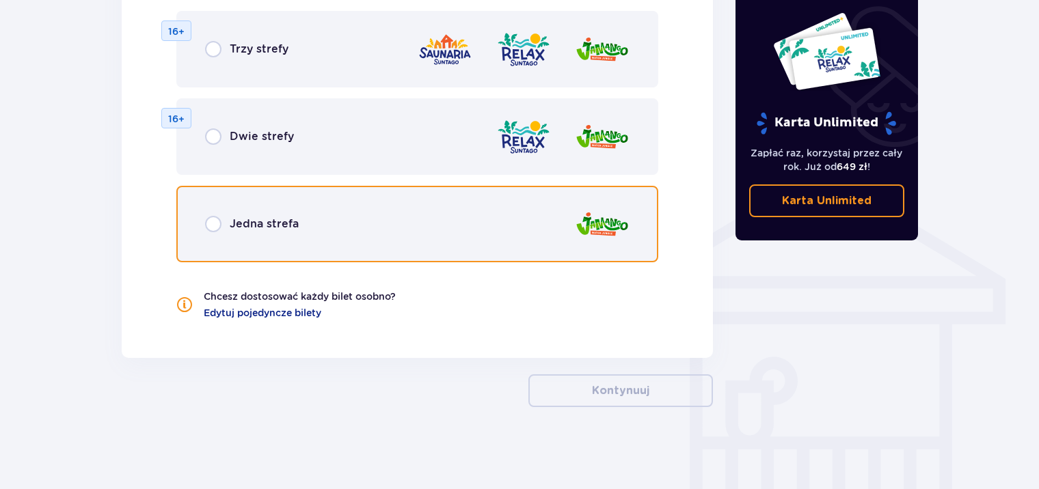
click at [208, 223] on input "radio" at bounding box center [213, 224] width 16 height 16
radio input "true"
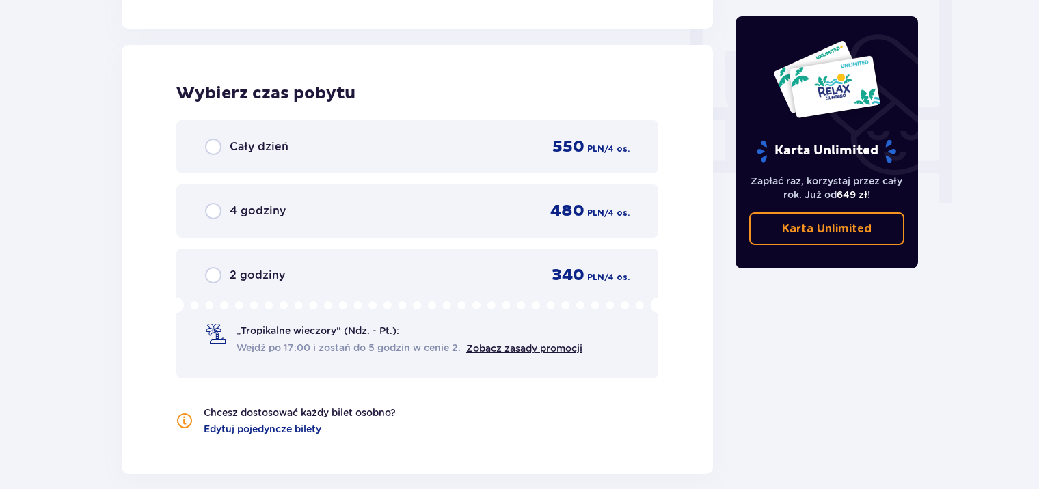
scroll to position [1284, 0]
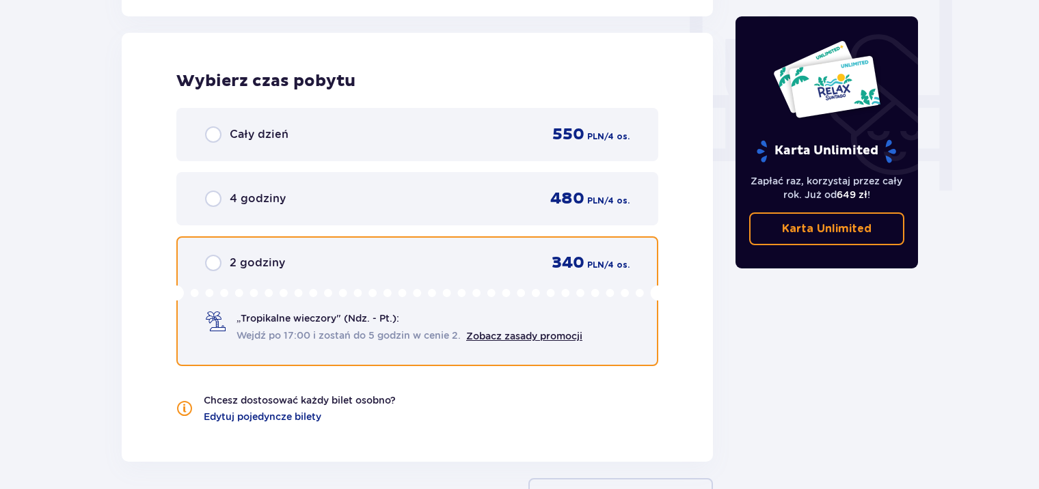
click at [215, 261] on input "radio" at bounding box center [213, 263] width 16 height 16
radio input "true"
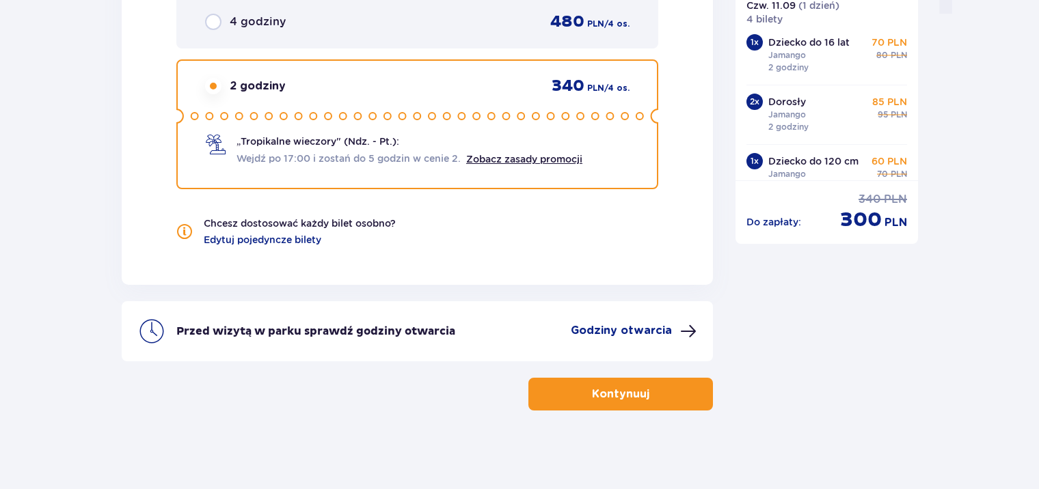
scroll to position [1463, 0]
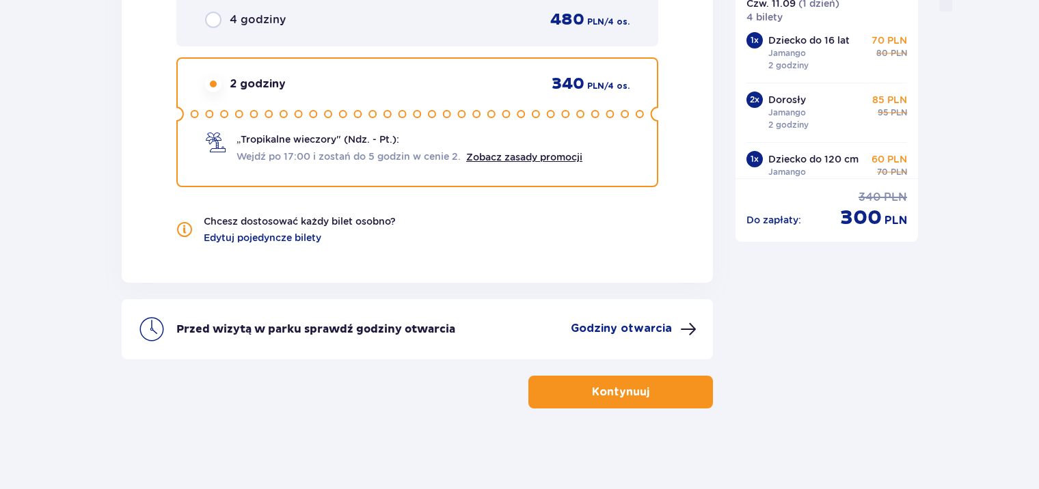
click at [627, 398] on p "Kontynuuj" at bounding box center [620, 392] width 57 height 15
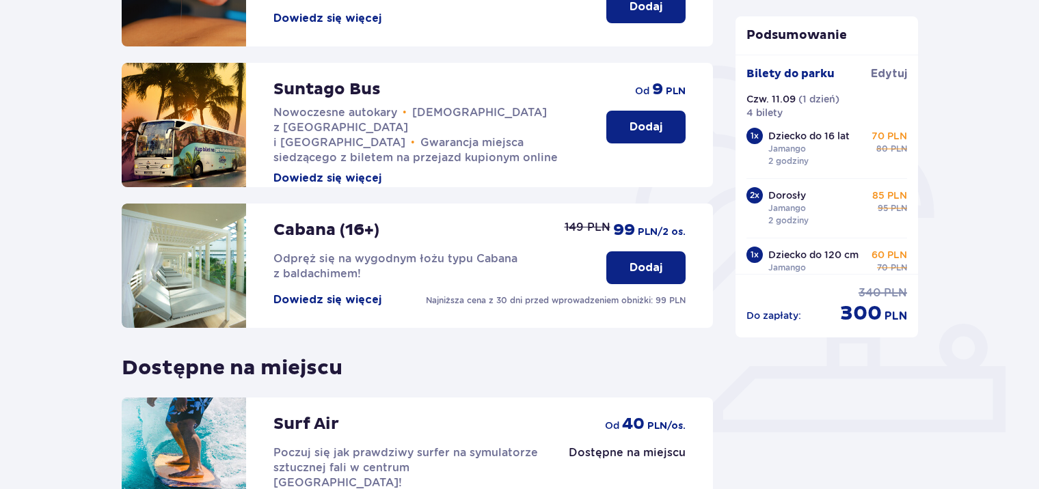
scroll to position [437, 0]
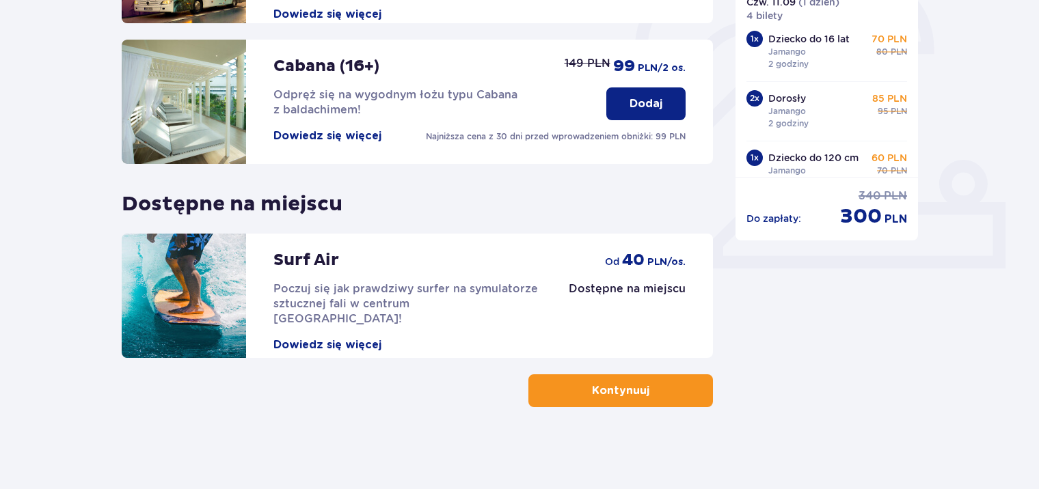
click at [620, 396] on p "Kontynuuj" at bounding box center [620, 390] width 57 height 15
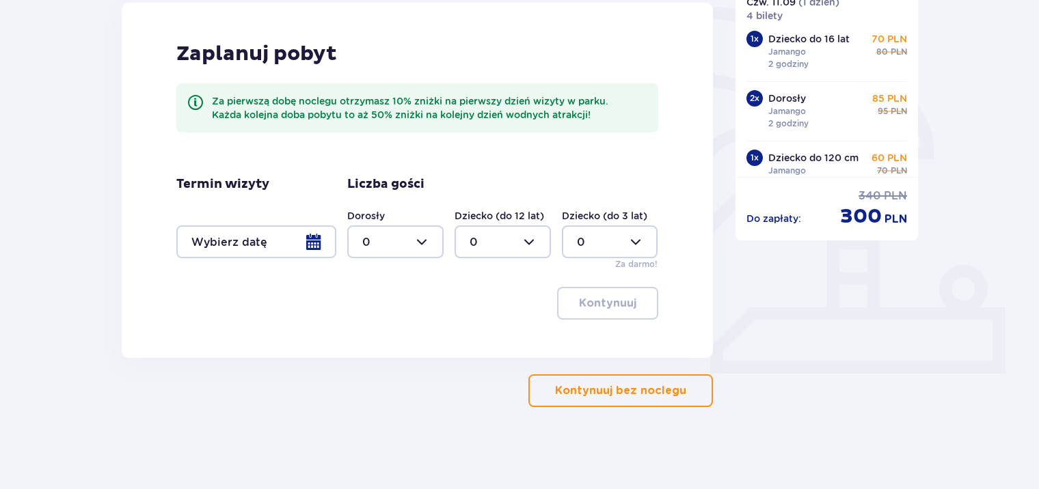
scroll to position [59, 0]
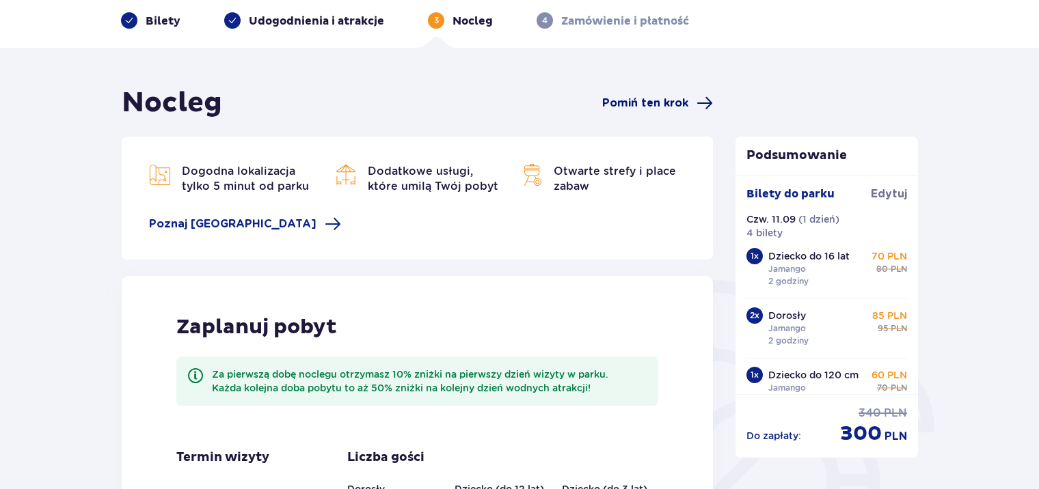
click at [635, 103] on span "Pomiń ten krok" at bounding box center [645, 103] width 86 height 15
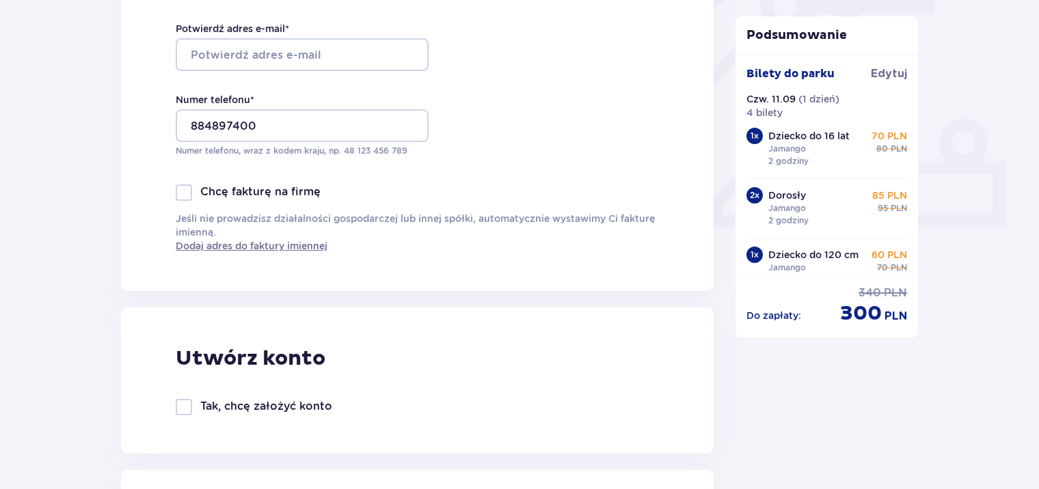
scroll to position [205, 0]
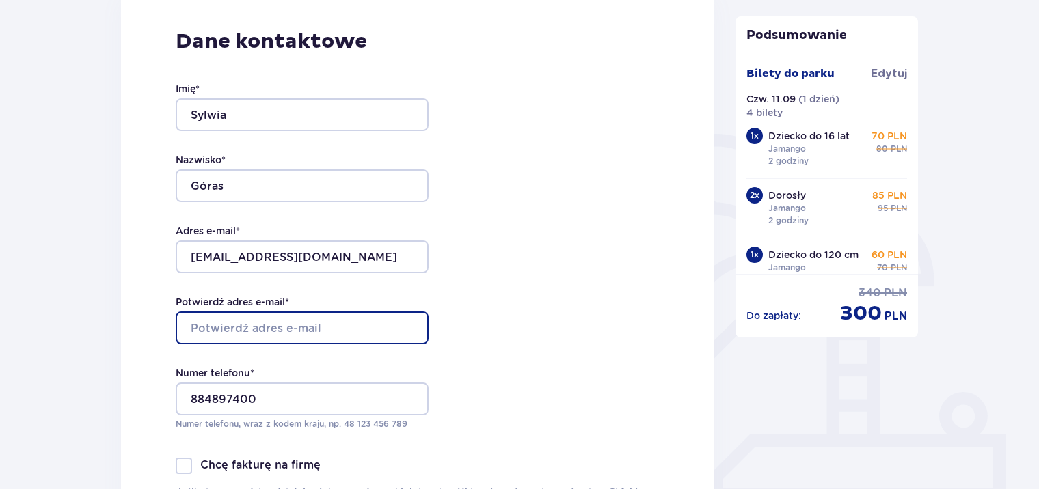
click at [257, 326] on input "Potwierdź adres e-mail *" at bounding box center [302, 328] width 253 height 33
type input "[EMAIL_ADDRESS][DOMAIN_NAME]"
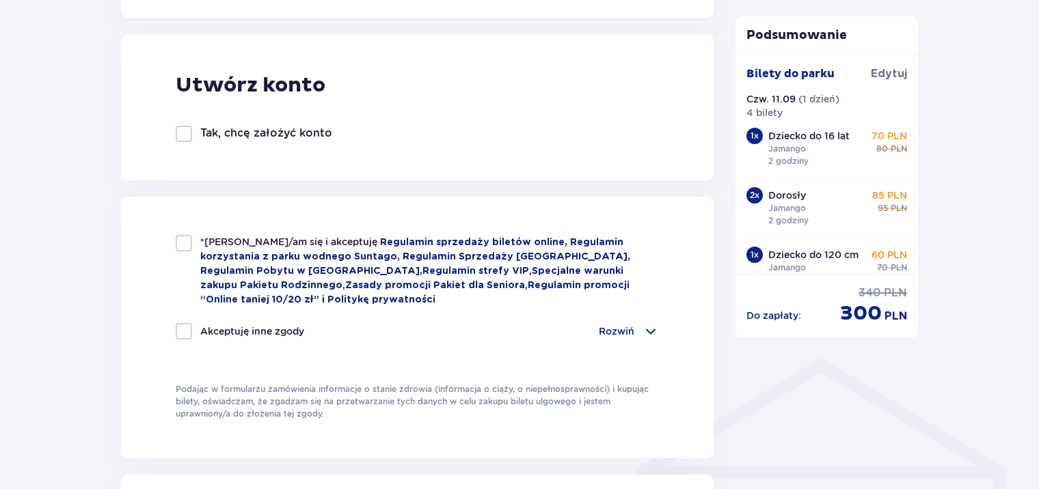
scroll to position [820, 0]
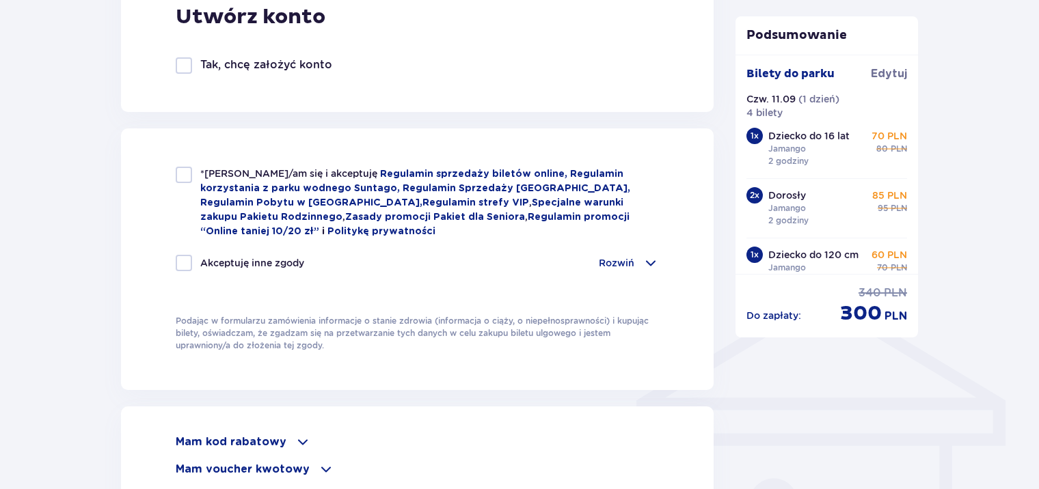
click at [183, 171] on div at bounding box center [184, 175] width 16 height 16
checkbox input "true"
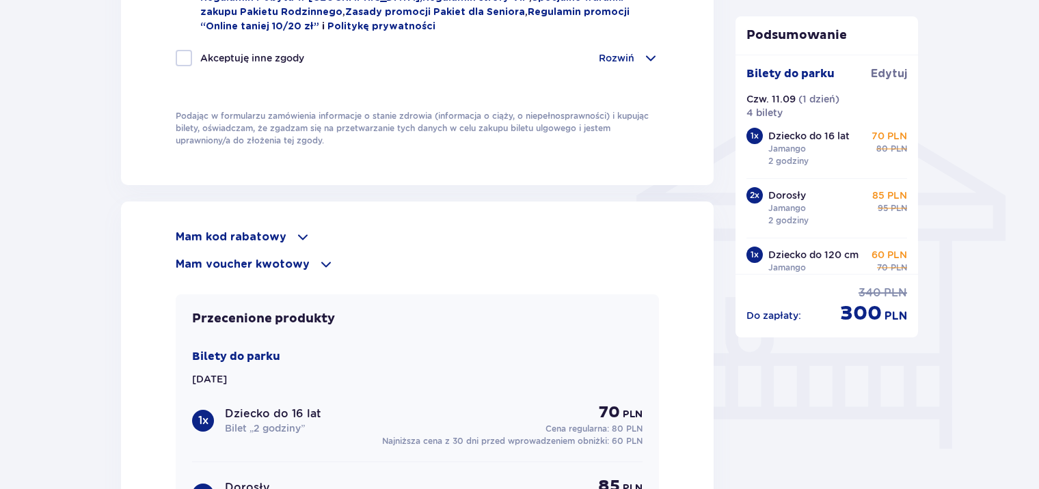
scroll to position [1094, 0]
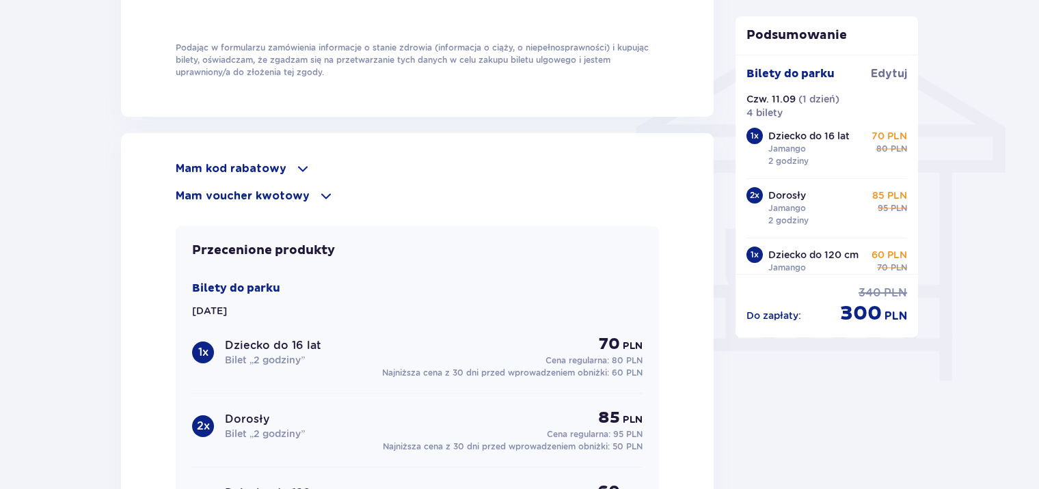
click at [309, 191] on div "Mam voucher kwotowy" at bounding box center [417, 196] width 483 height 16
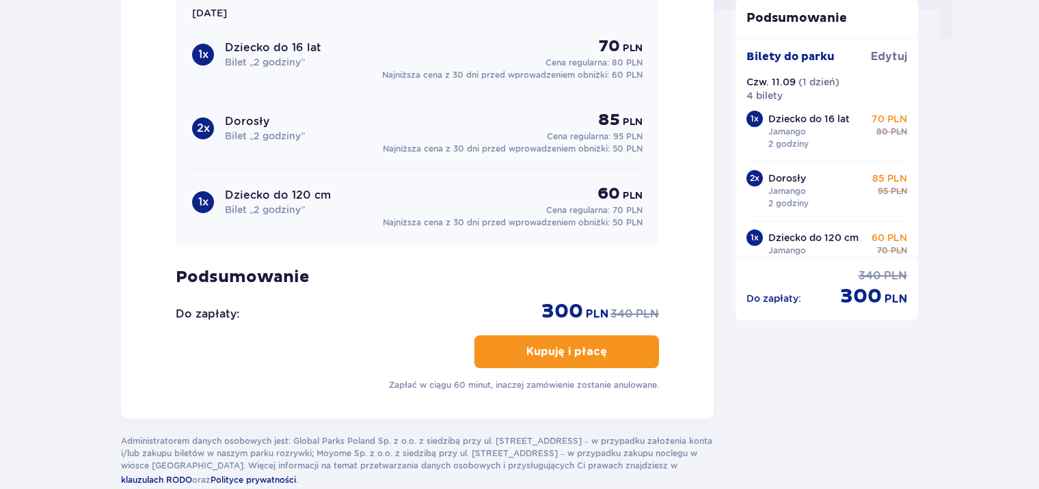
scroll to position [1230, 0]
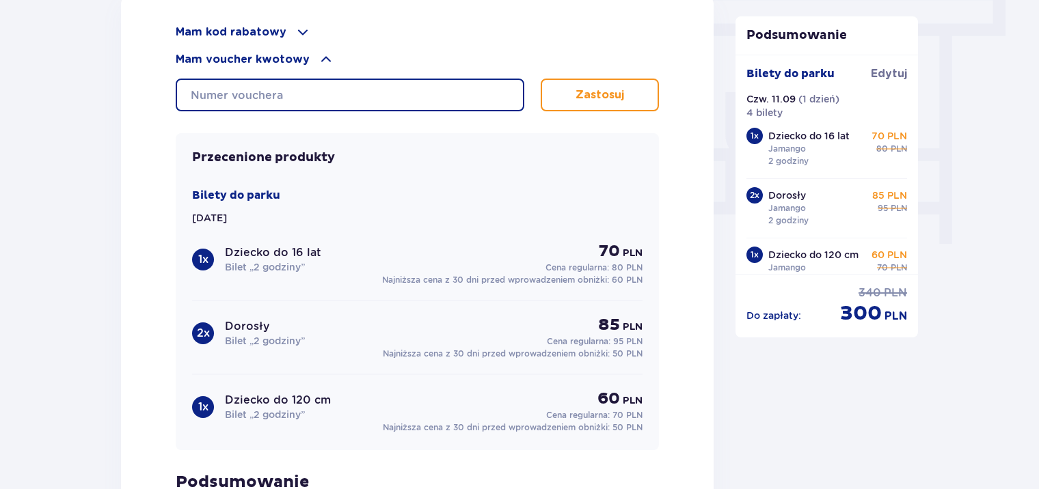
click at [280, 92] on input "text" at bounding box center [350, 95] width 349 height 33
paste input "18467572"
type input "18467572"
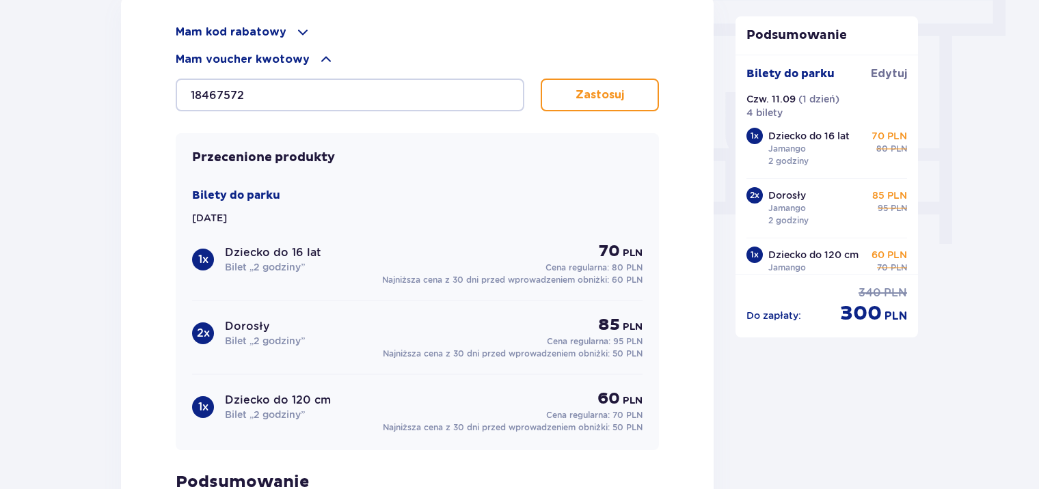
drag, startPoint x: 618, startPoint y: 107, endPoint x: 612, endPoint y: 98, distance: 10.3
click at [618, 106] on button "Zastosuj" at bounding box center [600, 95] width 118 height 33
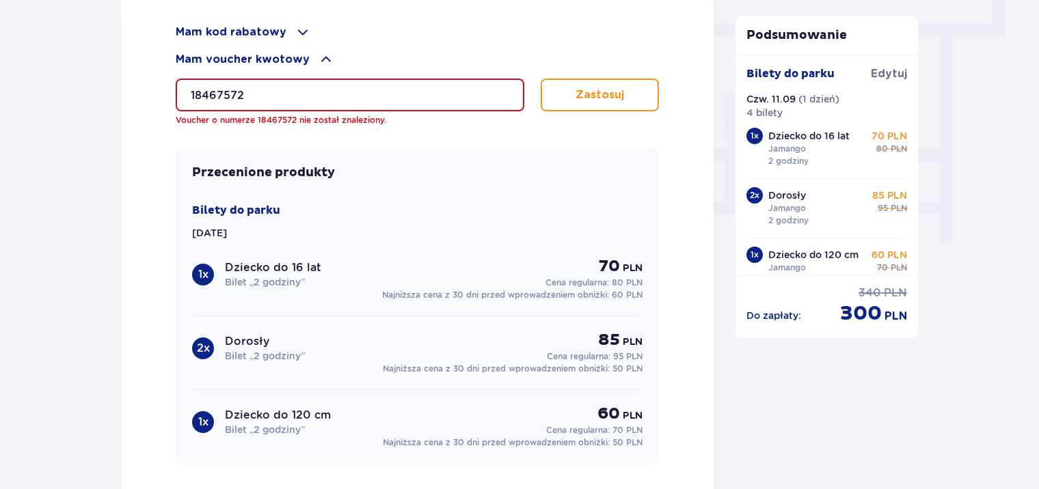
click at [267, 87] on input "18467572" at bounding box center [350, 95] width 349 height 33
drag, startPoint x: 162, startPoint y: 81, endPoint x: 118, endPoint y: 77, distance: 44.6
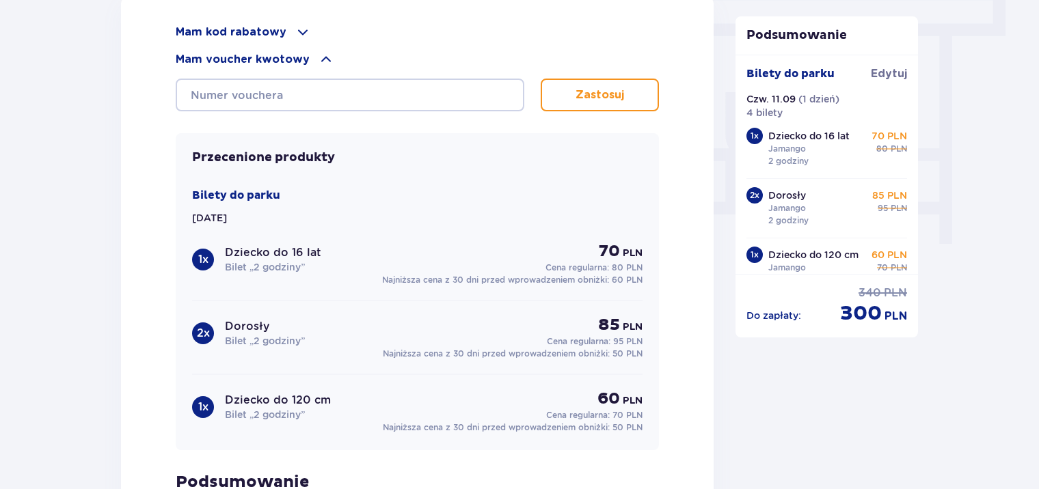
click at [295, 28] on span at bounding box center [303, 32] width 16 height 16
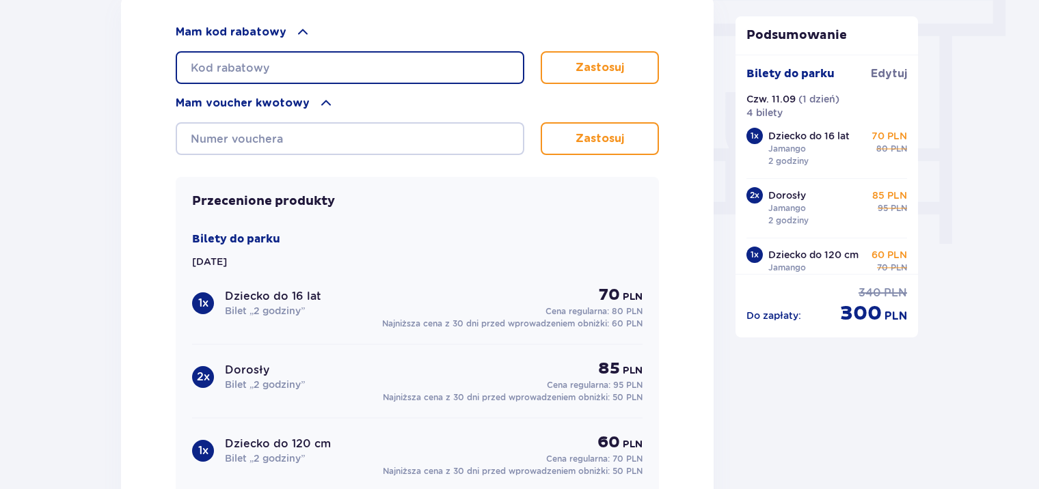
click at [237, 59] on input "text" at bounding box center [350, 67] width 349 height 33
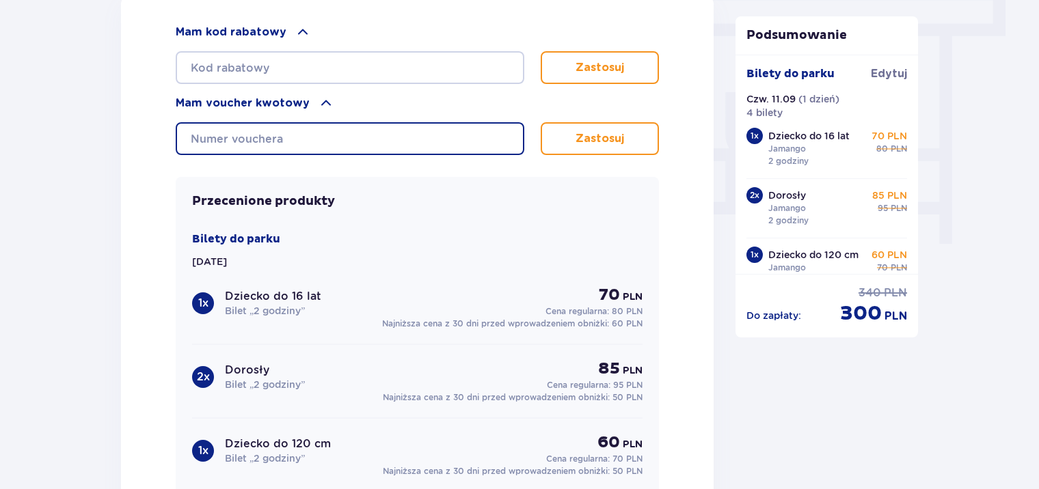
click at [242, 139] on input "text" at bounding box center [350, 138] width 349 height 33
paste input "0660000106673250"
type input "0660000106673250"
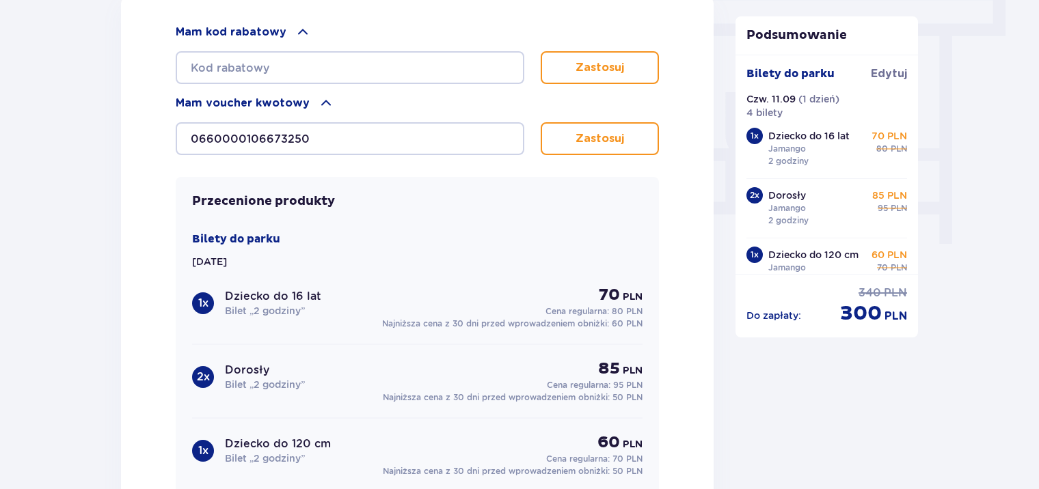
drag, startPoint x: 608, startPoint y: 139, endPoint x: 569, endPoint y: 154, distance: 41.1
click at [608, 139] on p "Zastosuj" at bounding box center [600, 138] width 49 height 15
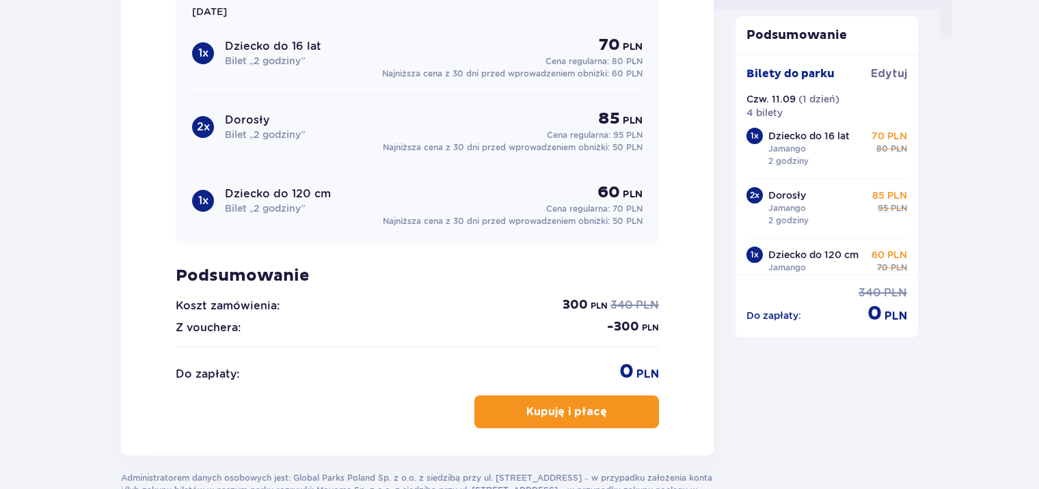
scroll to position [1548, 0]
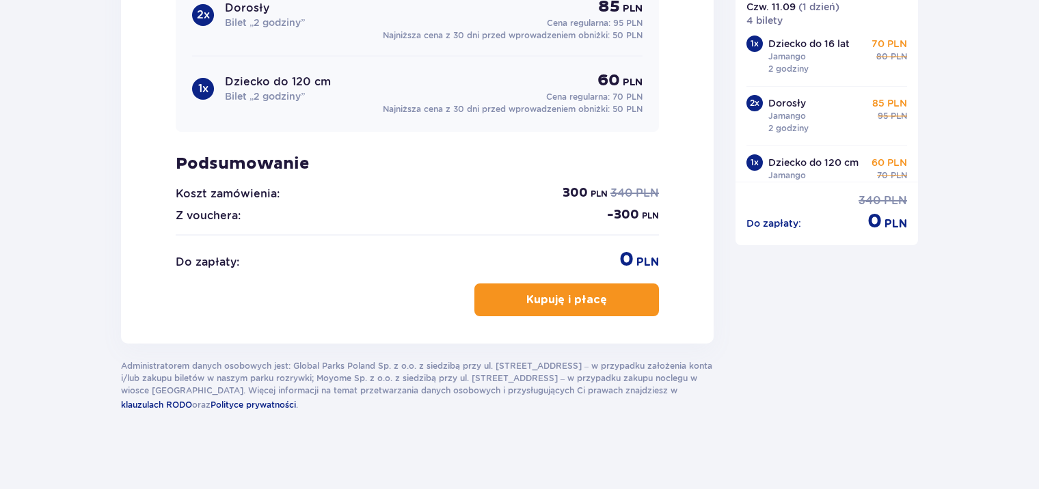
click at [529, 295] on p "Kupuję i płacę" at bounding box center [566, 300] width 81 height 15
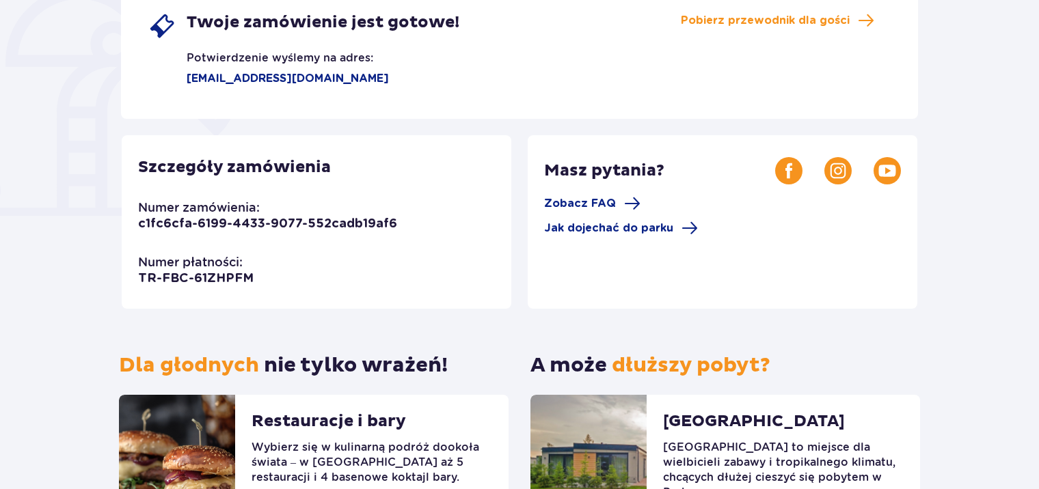
scroll to position [68, 0]
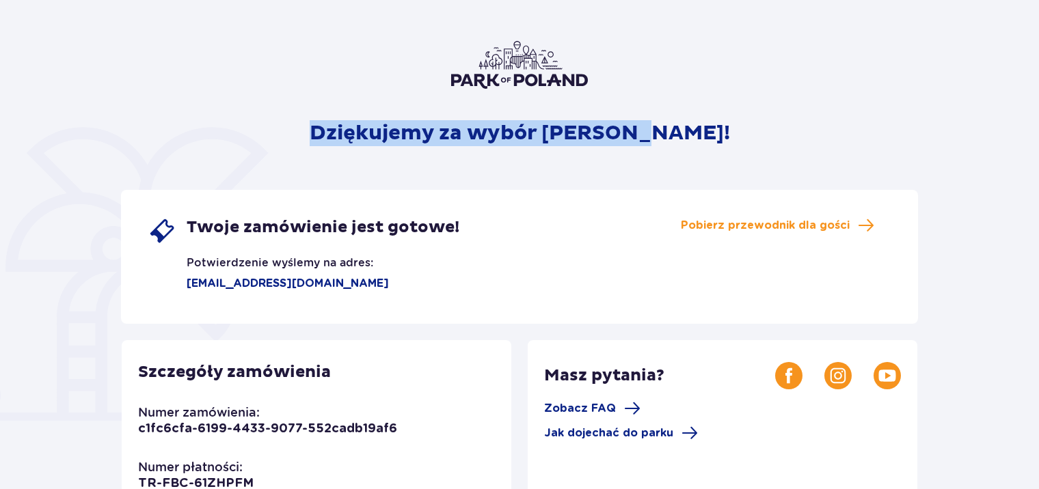
drag, startPoint x: 339, startPoint y: 142, endPoint x: 745, endPoint y: 118, distance: 406.8
click at [745, 118] on div "Dziękujemy za wybór [PERSON_NAME]! Twoje zamówienie jest gotowe! Potwierdzenie …" at bounding box center [519, 395] width 797 height 708
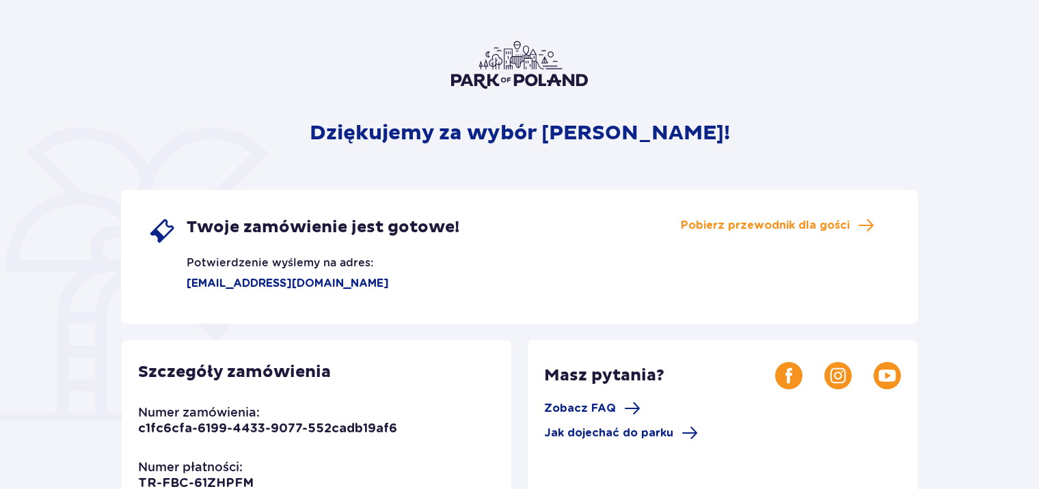
click at [910, 137] on div "Dziękujemy za wybór [PERSON_NAME]! Twoje zamówienie jest gotowe! Potwierdzenie …" at bounding box center [519, 395] width 797 height 708
